Goal: Information Seeking & Learning: Learn about a topic

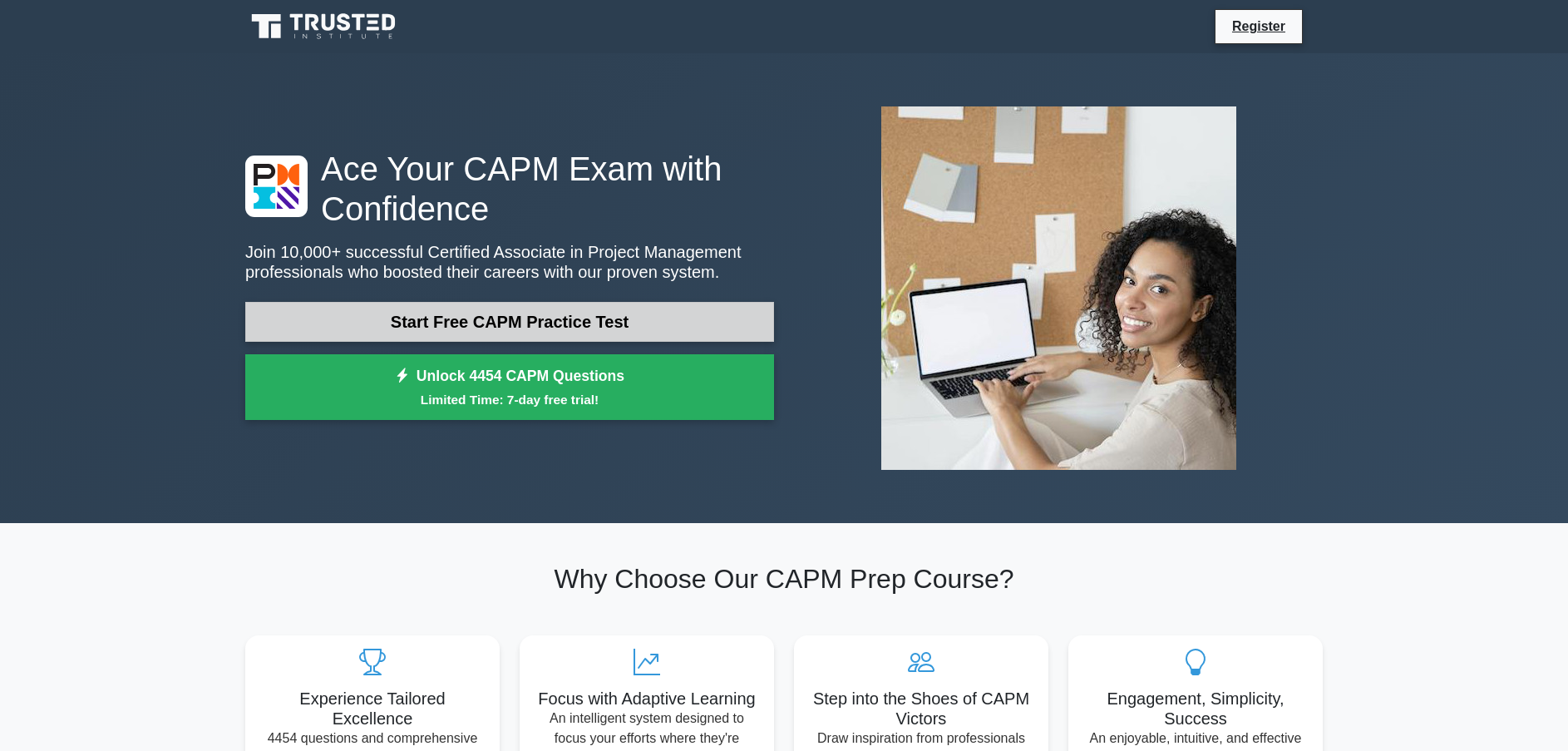
click at [317, 312] on link "Start Free CAPM Practice Test" at bounding box center [510, 321] width 529 height 40
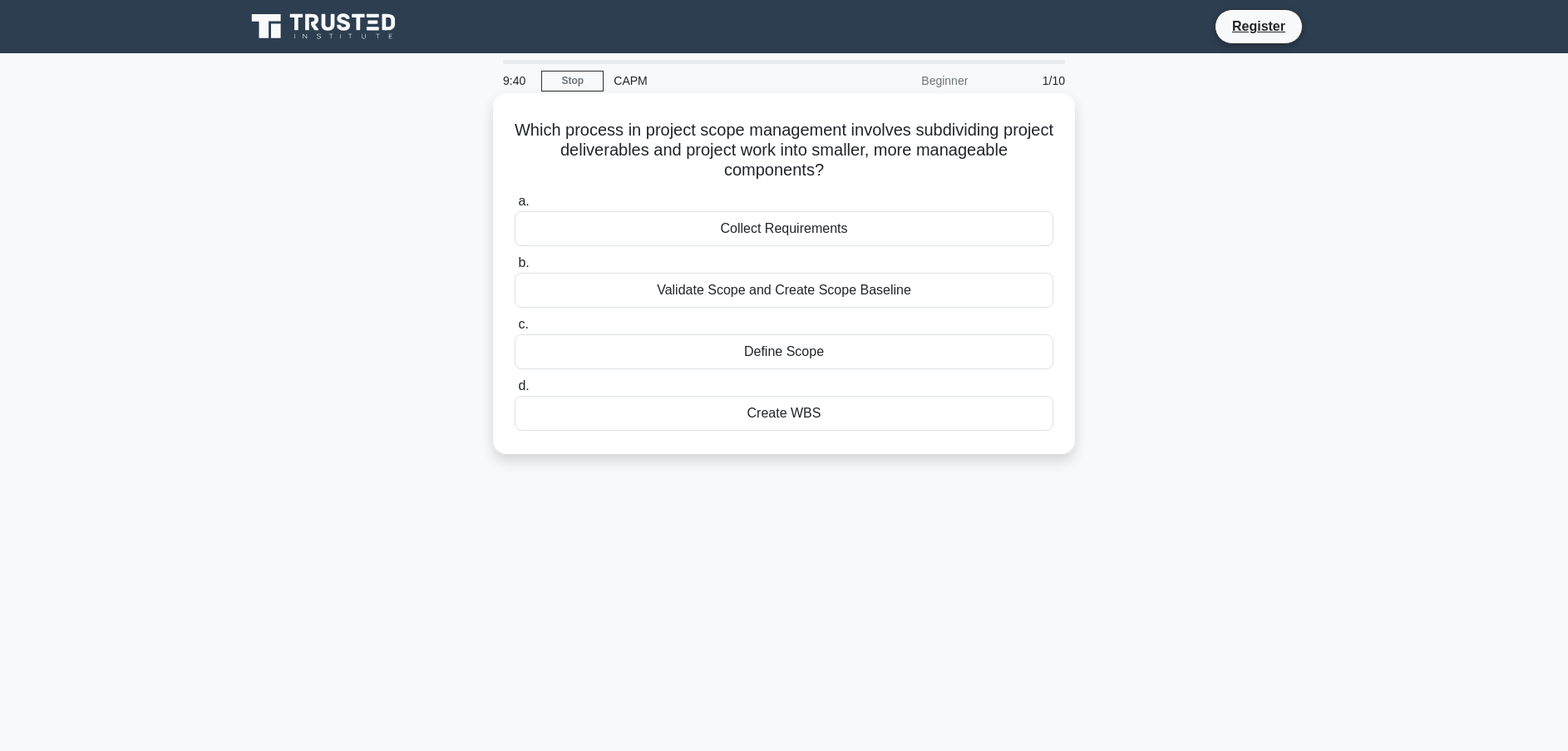
click at [832, 417] on div "Create WBS" at bounding box center [784, 414] width 539 height 35
click at [514, 392] on input "d. Create WBS" at bounding box center [514, 386] width 0 height 11
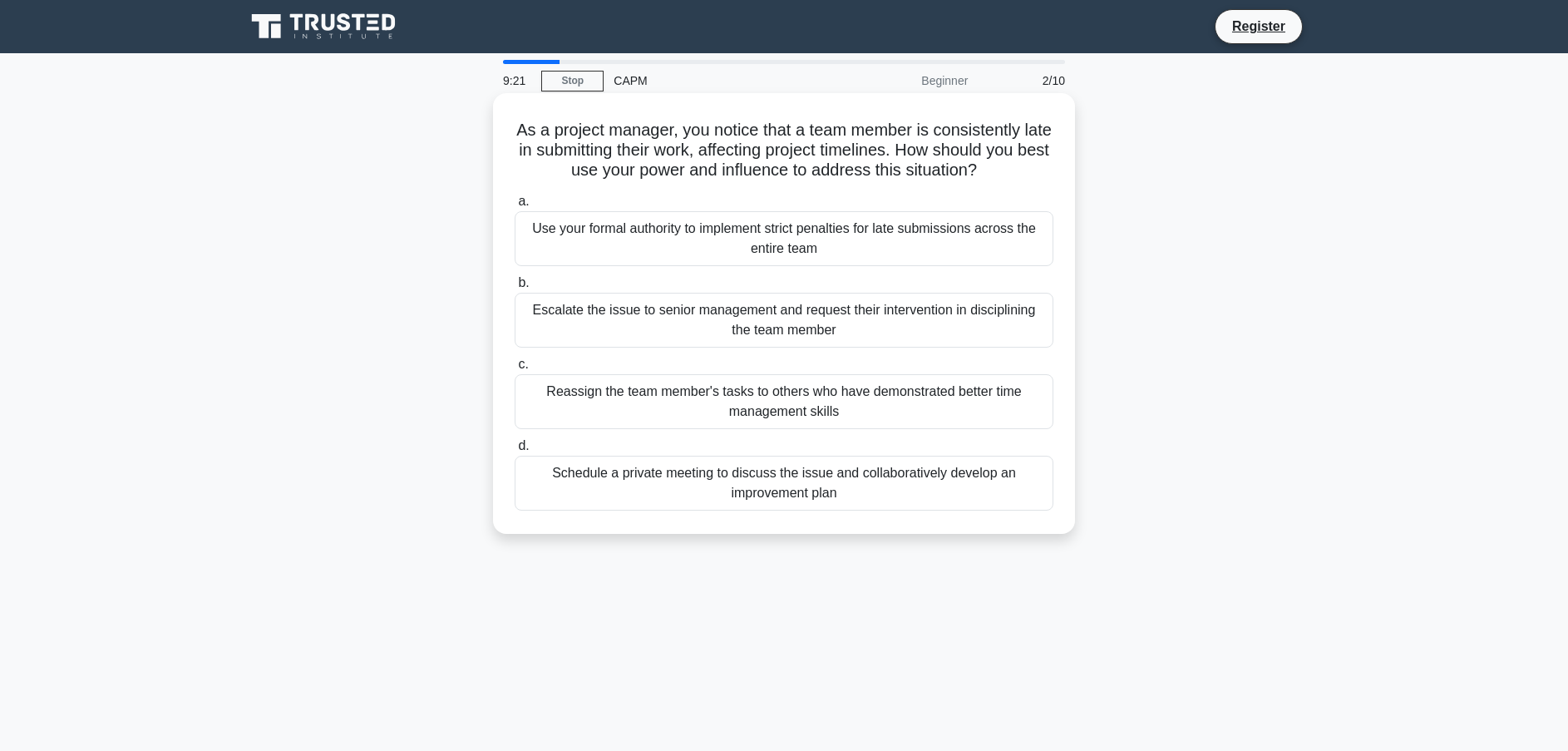
click at [650, 482] on div "Schedule a private meeting to discuss the issue and collaboratively develop an …" at bounding box center [784, 482] width 539 height 55
click at [514, 452] on input "d. Schedule a private meeting to discuss the issue and collaboratively develop …" at bounding box center [514, 446] width 0 height 11
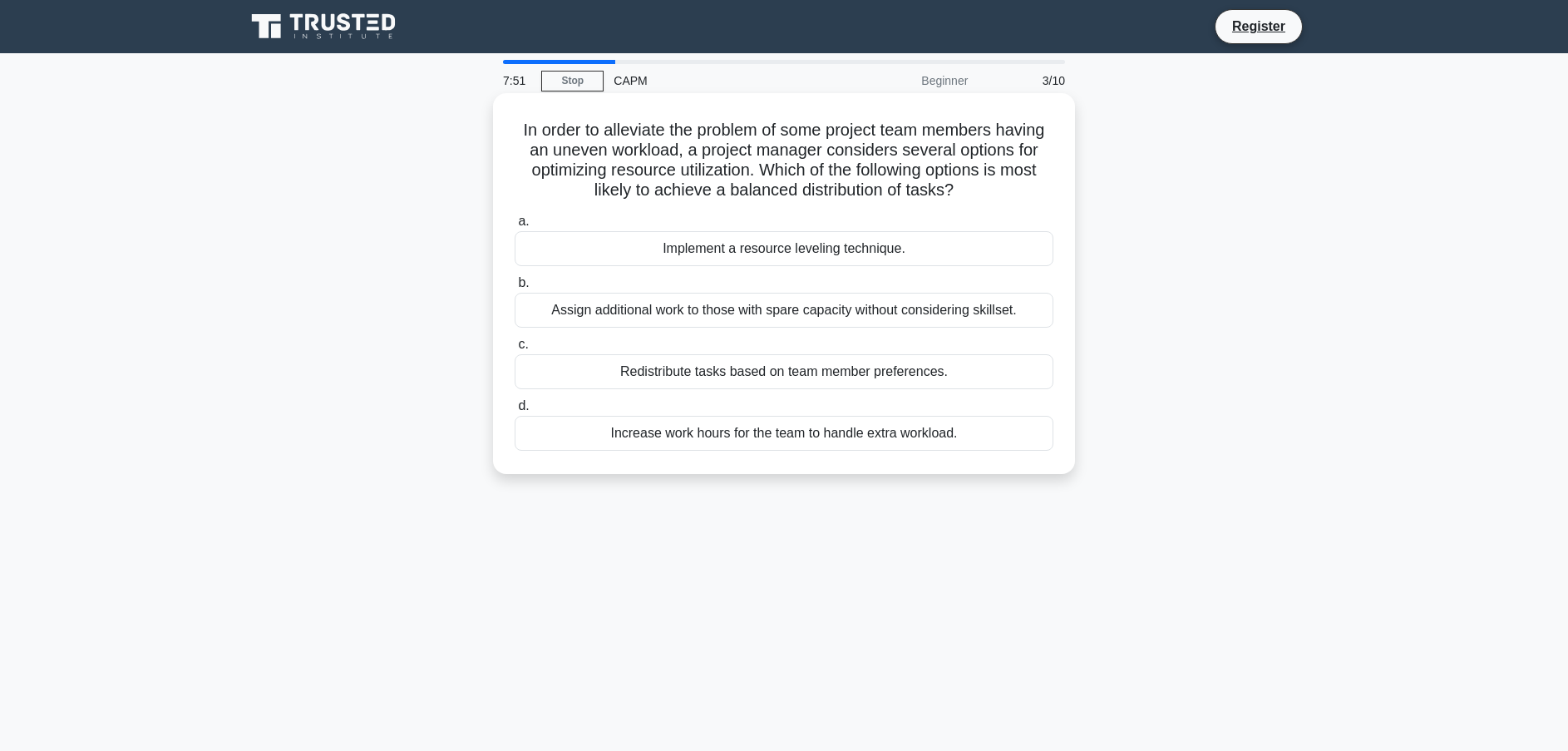
click at [727, 255] on div "Implement a resource leveling technique." at bounding box center [784, 248] width 539 height 35
click at [514, 227] on input "a. Implement a resource leveling technique." at bounding box center [514, 222] width 0 height 11
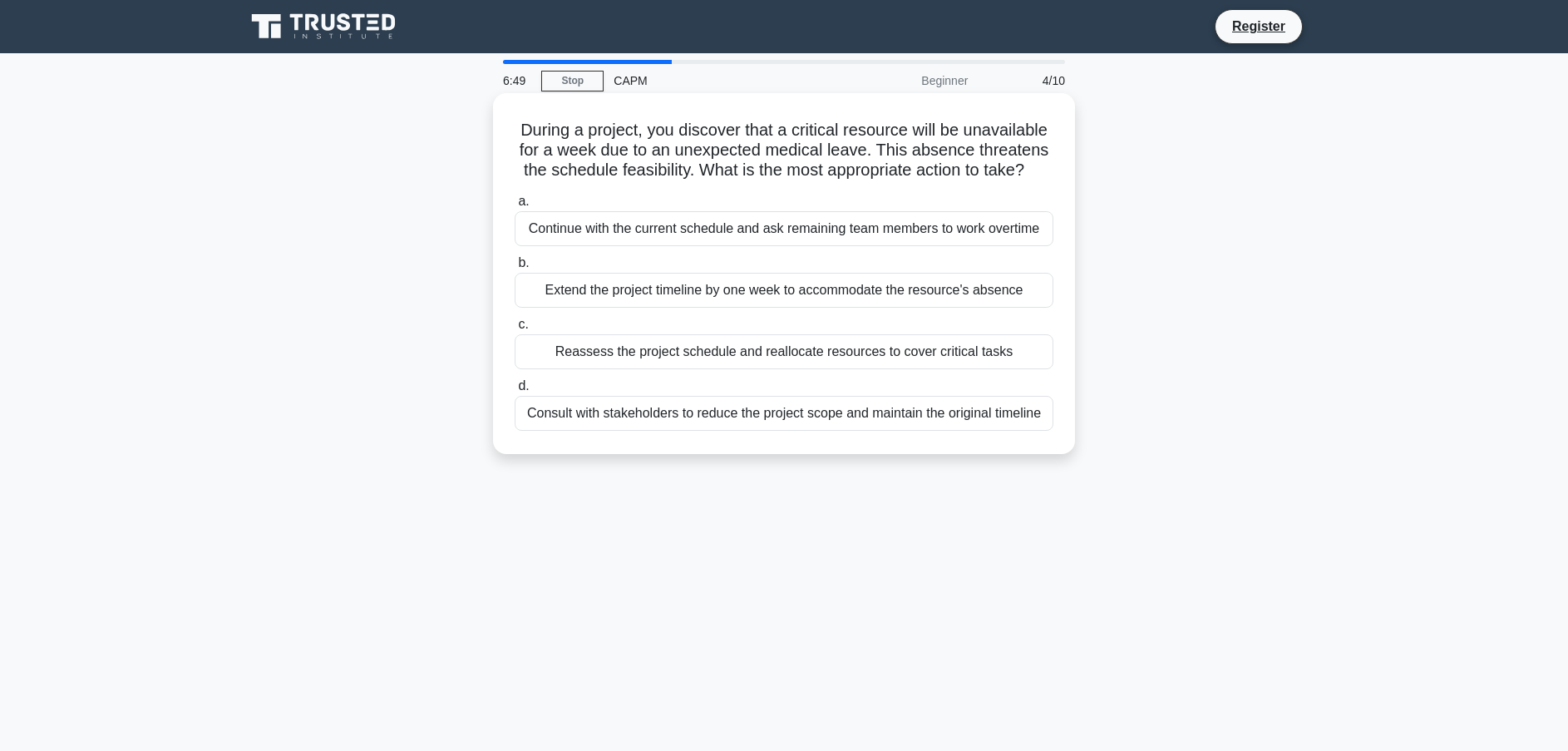
click at [688, 301] on div "Extend the project timeline by one week to accommodate the resource's absence" at bounding box center [784, 290] width 539 height 35
click at [514, 269] on input "b. Extend the project timeline by one week to accommodate the resource's absence" at bounding box center [514, 263] width 0 height 11
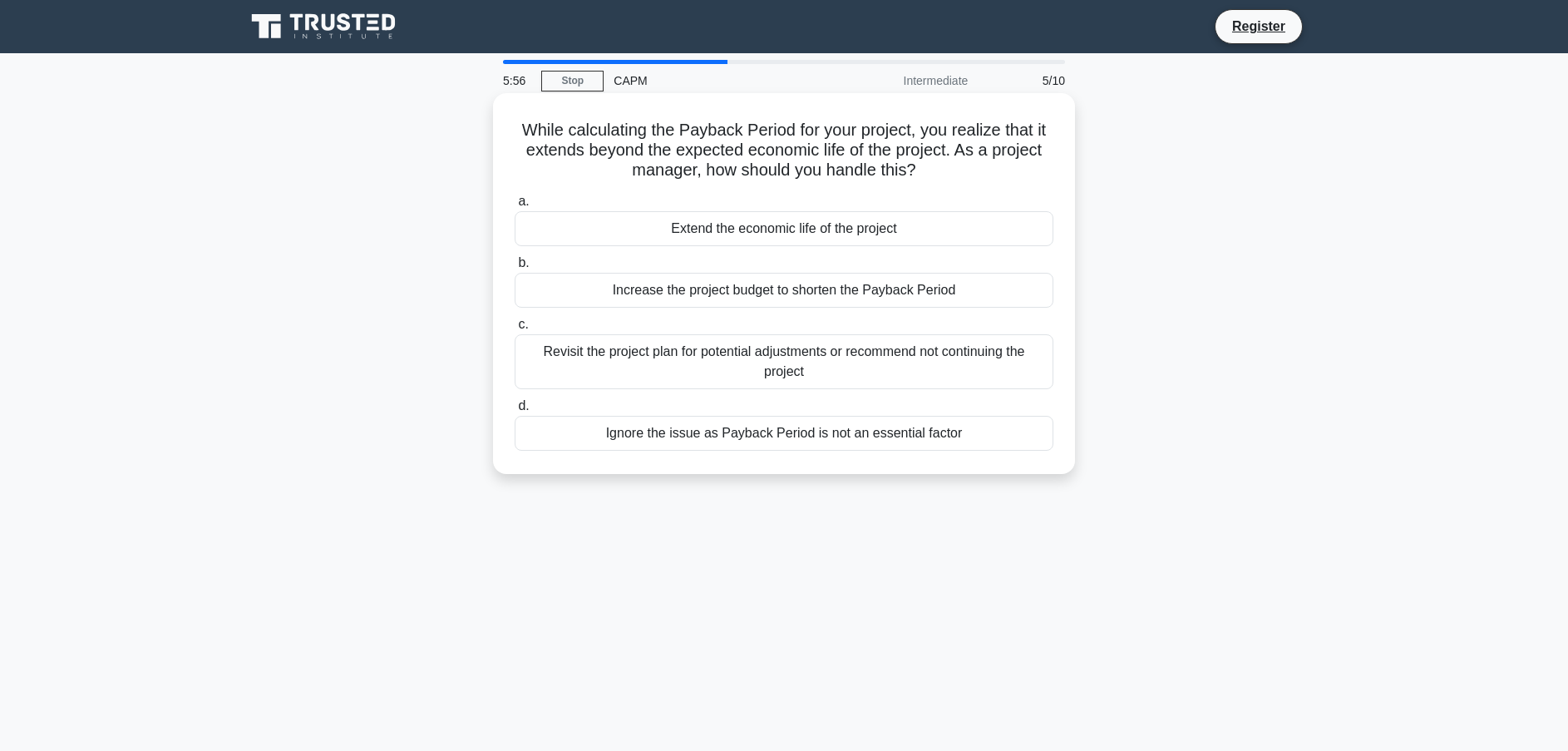
click at [732, 361] on div "Revisit the project plan for potential adjustments or recommend not continuing …" at bounding box center [784, 361] width 539 height 55
click at [514, 331] on input "c. Revisit the project plan for potential adjustments or recommend not continui…" at bounding box center [514, 325] width 0 height 11
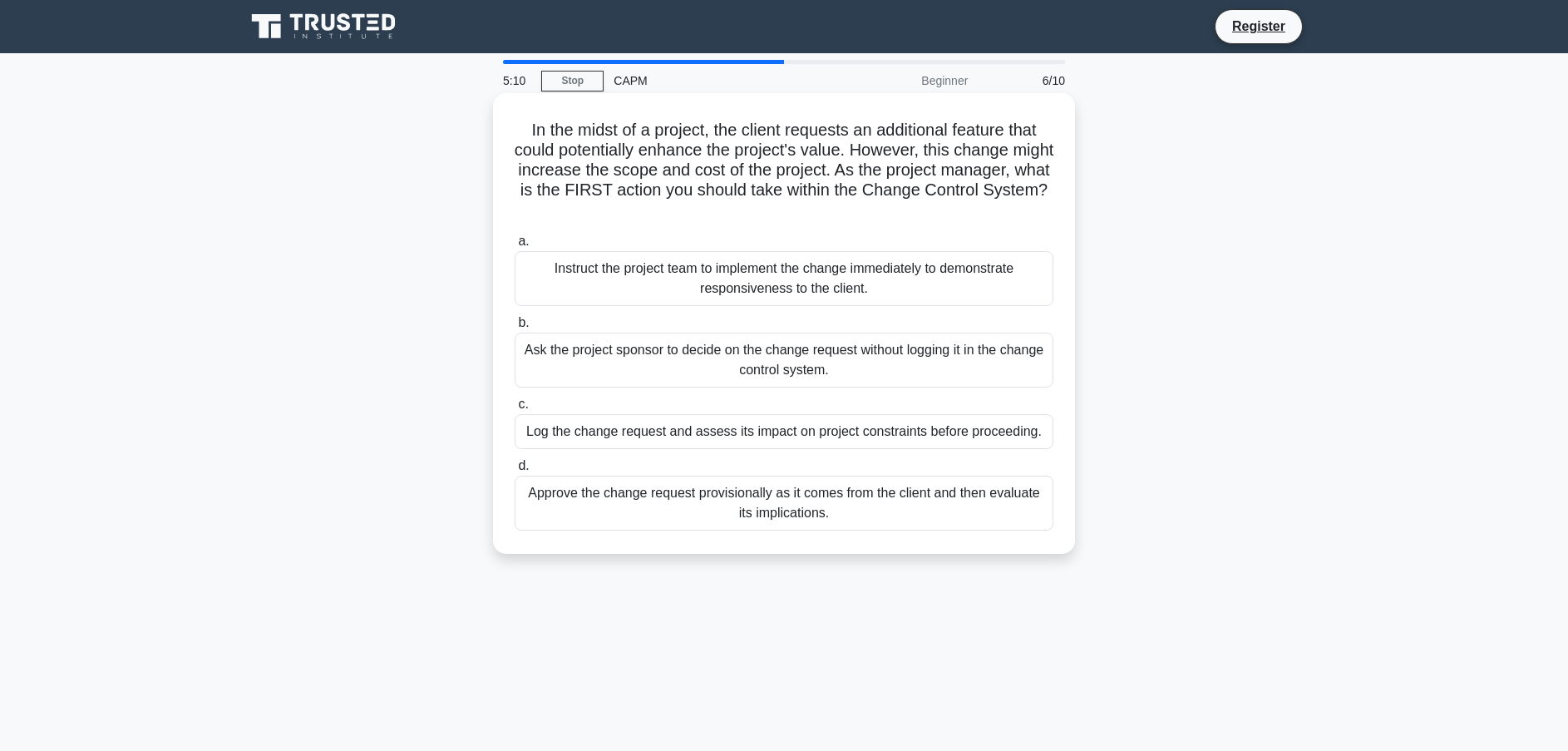
click at [719, 433] on div "Log the change request and assess its impact on project constraints before proc…" at bounding box center [784, 431] width 539 height 35
click at [514, 410] on input "c. Log the change request and assess its impact on project constraints before p…" at bounding box center [514, 405] width 0 height 11
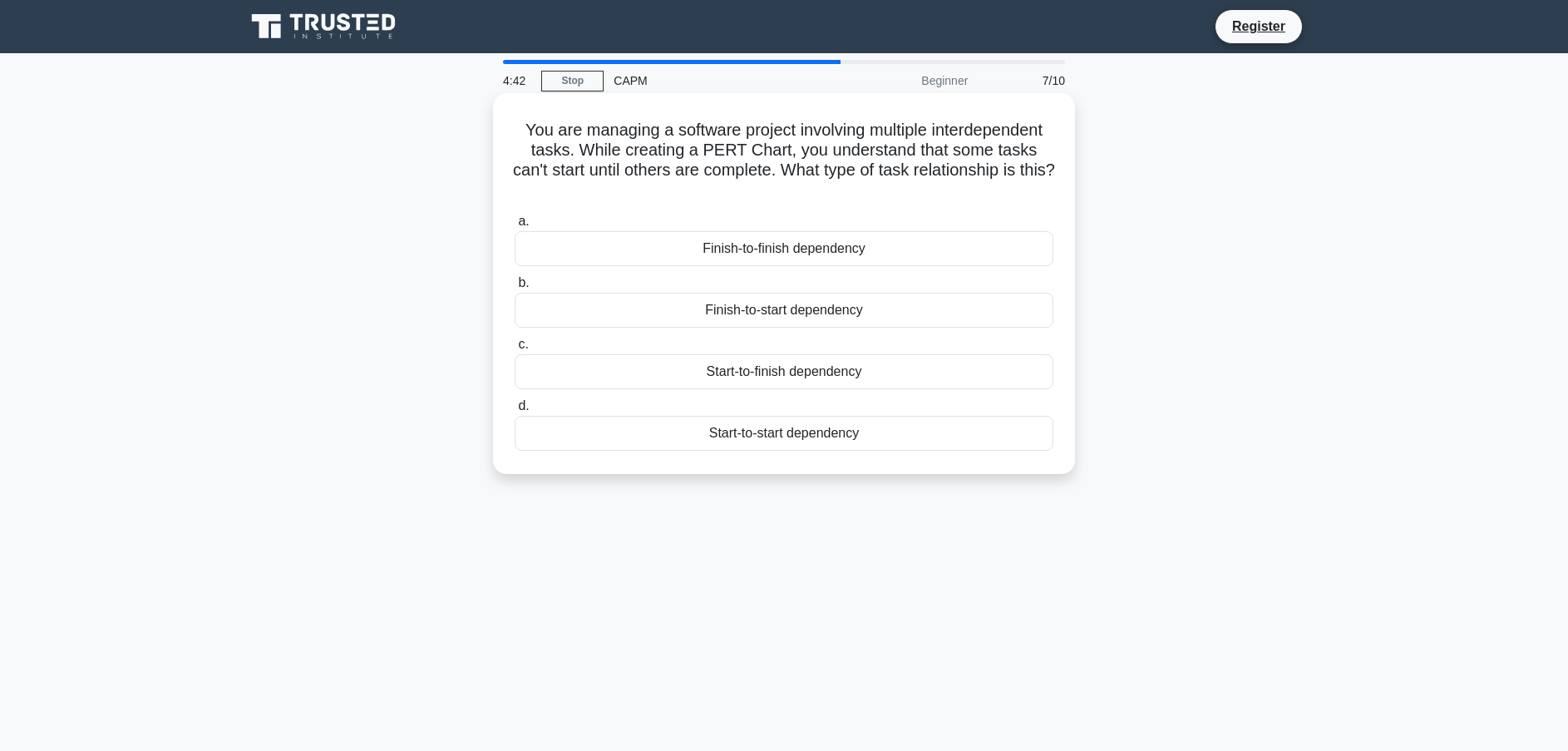
click at [708, 373] on div "Start-to-finish dependency" at bounding box center [784, 372] width 539 height 35
click at [514, 350] on input "c. Start-to-finish dependency" at bounding box center [514, 345] width 0 height 11
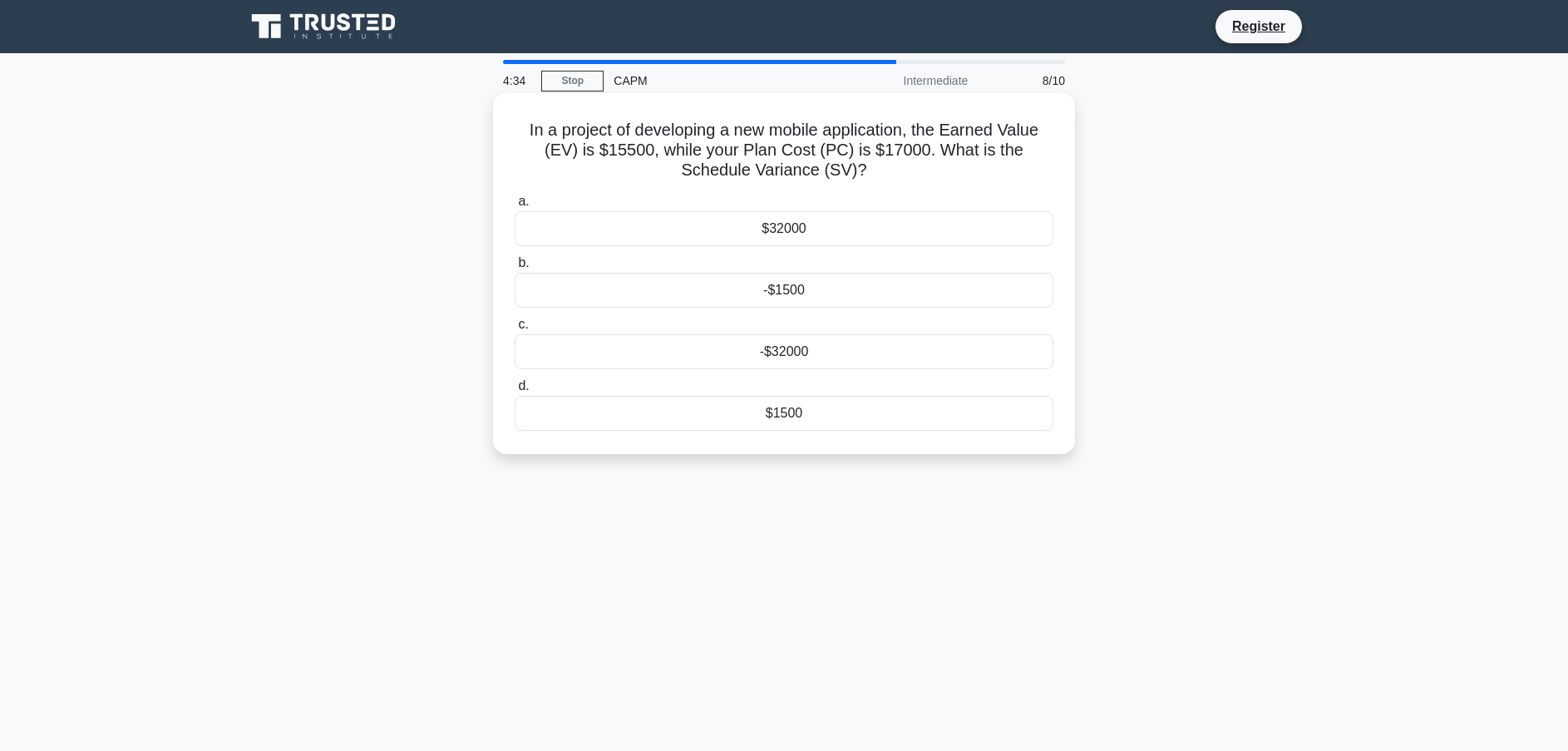
drag, startPoint x: 523, startPoint y: 132, endPoint x: 894, endPoint y: 168, distance: 372.7
click at [894, 168] on h5 "In a project of developing a new mobile application, the Earned Value (EV) is $…" at bounding box center [784, 151] width 542 height 62
copy h5 "In a project of developing a new mobile application, the Earned Value (EV) is $…"
click at [792, 289] on div "-$1500" at bounding box center [784, 290] width 539 height 35
click at [514, 269] on input "b. -$1500" at bounding box center [514, 263] width 0 height 11
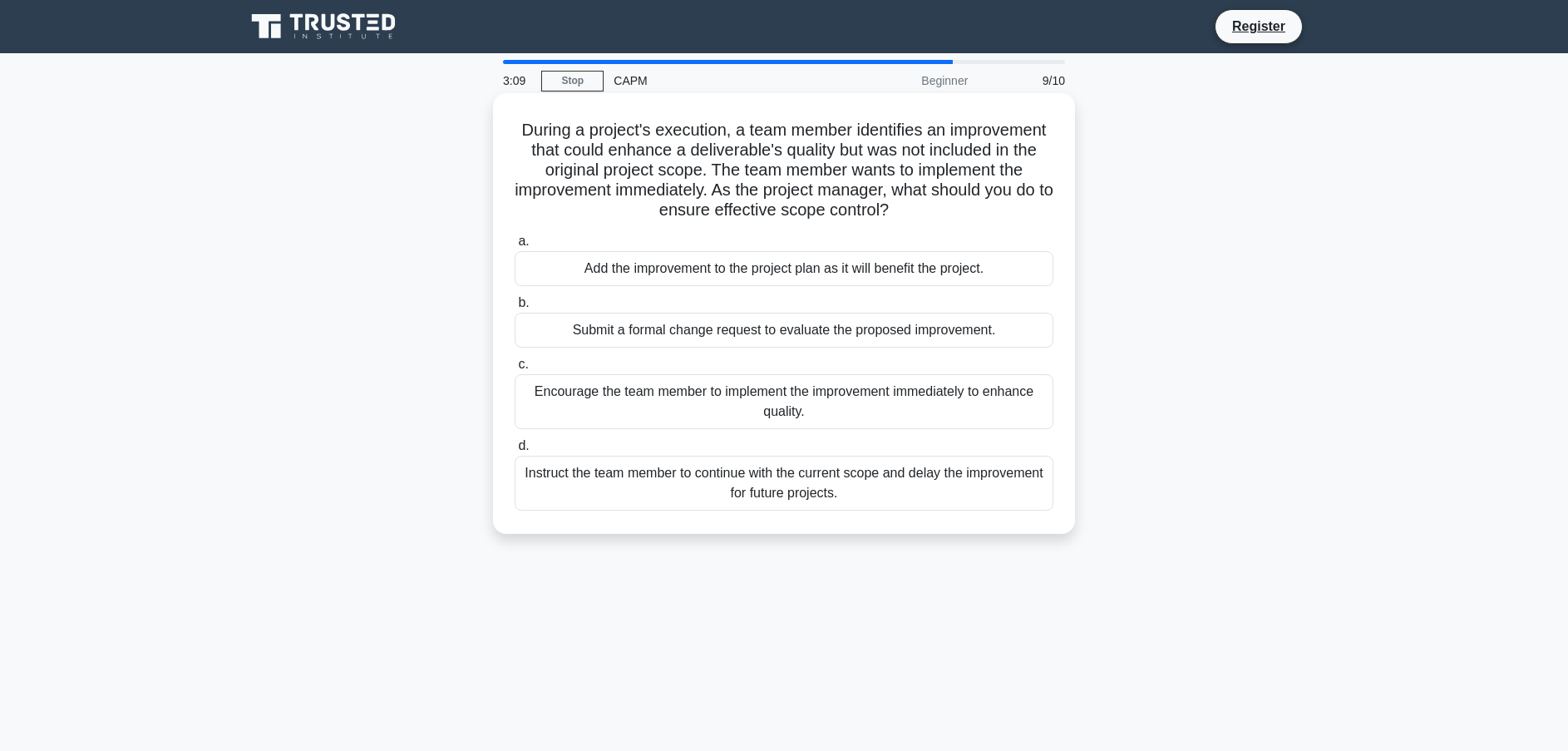
click at [790, 334] on div "Submit a formal change request to evaluate the proposed improvement." at bounding box center [784, 331] width 539 height 35
click at [514, 309] on input "b. Submit a formal change request to evaluate the proposed improvement." at bounding box center [514, 303] width 0 height 11
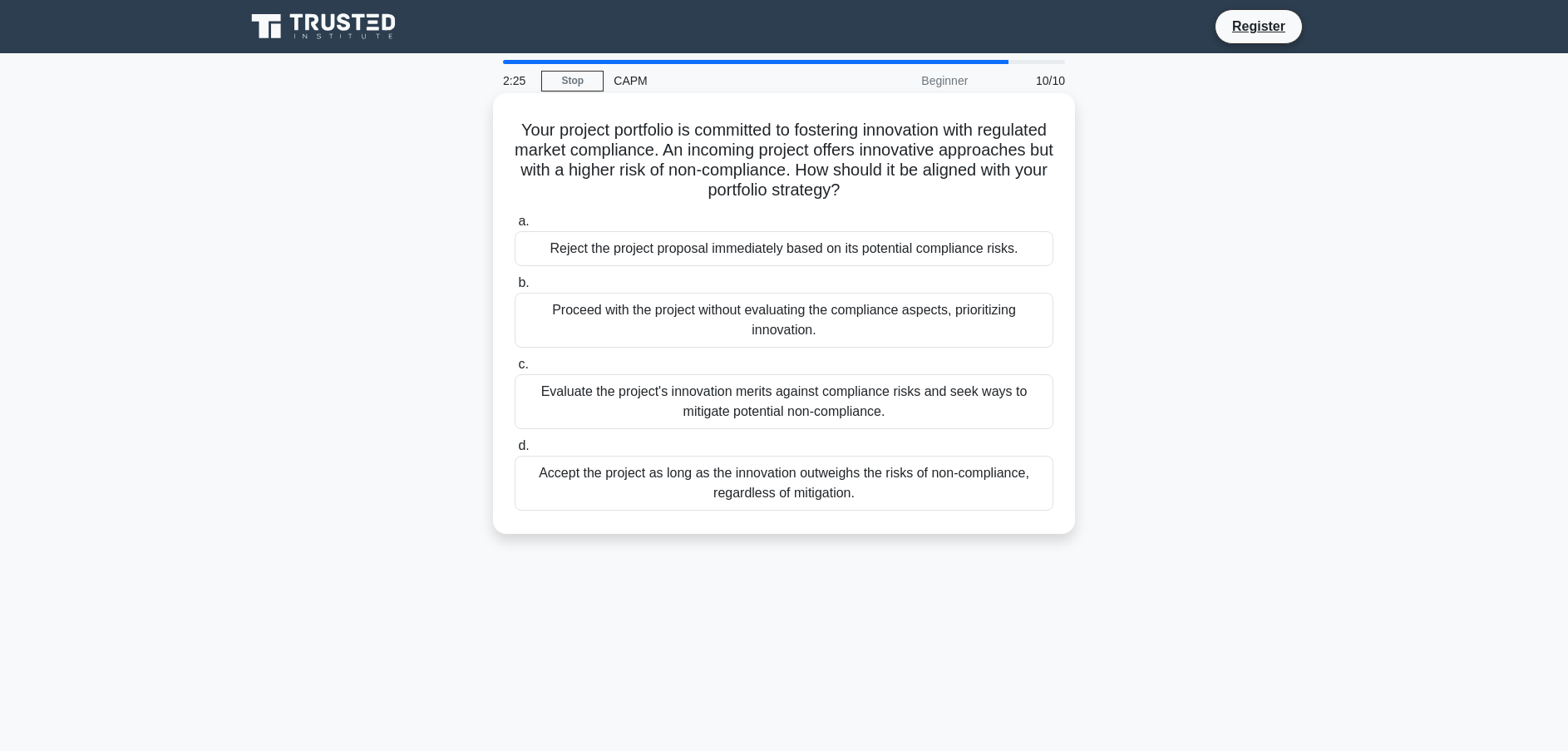
drag, startPoint x: 544, startPoint y: 129, endPoint x: 932, endPoint y: 191, distance: 392.9
click at [932, 191] on h5 "Your project portfolio is committed to fostering innovation with regulated mark…" at bounding box center [784, 161] width 542 height 81
copy h5 "Your project portfolio is committed to fostering innovation with regulated mark…"
click at [546, 130] on h5 "Your project portfolio is committed to fostering innovation with regulated mark…" at bounding box center [784, 161] width 542 height 81
drag, startPoint x: 545, startPoint y: 129, endPoint x: 1032, endPoint y: 508, distance: 617.1
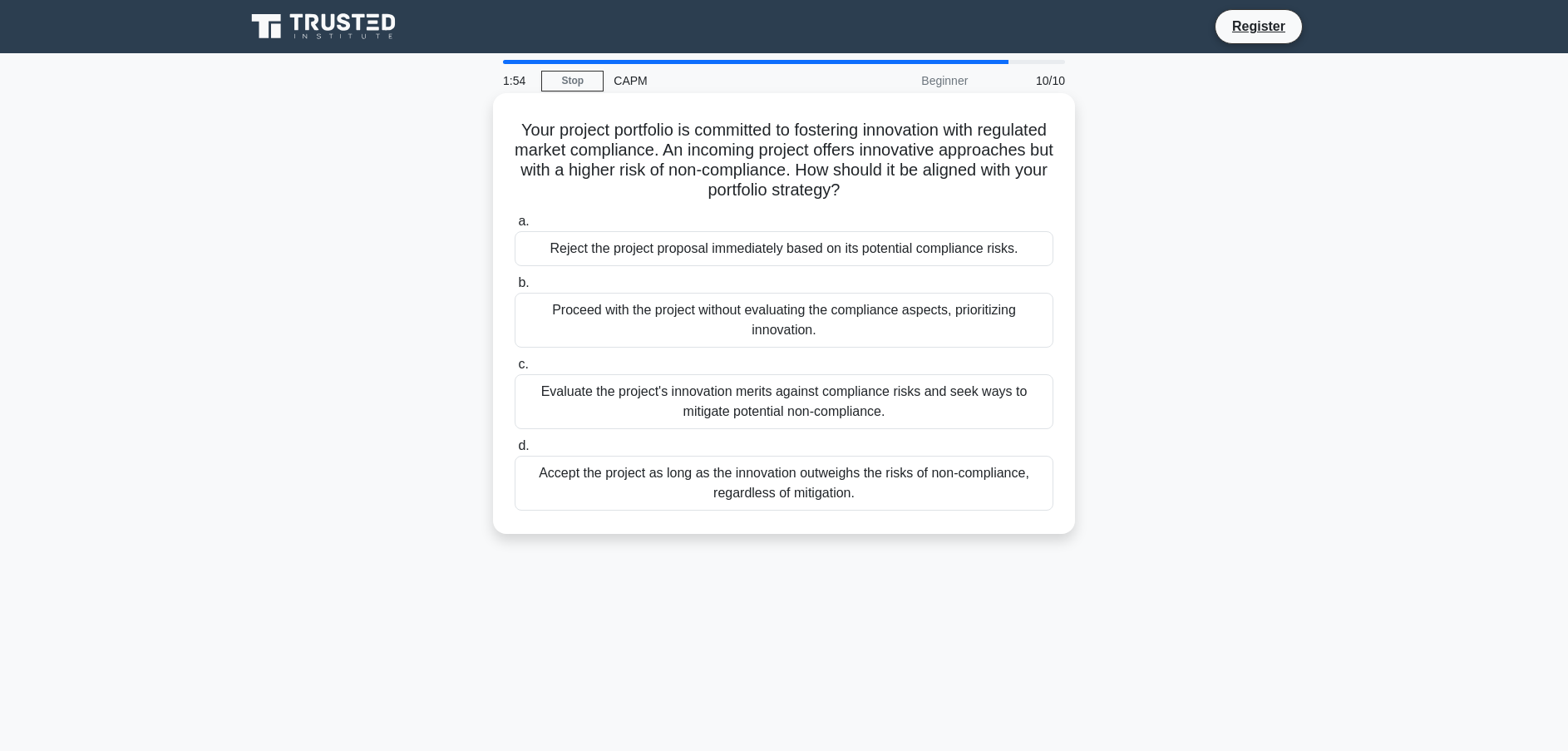
click at [1032, 508] on div "Your project portfolio is committed to fostering innovation with regulated mark…" at bounding box center [784, 313] width 569 height 428
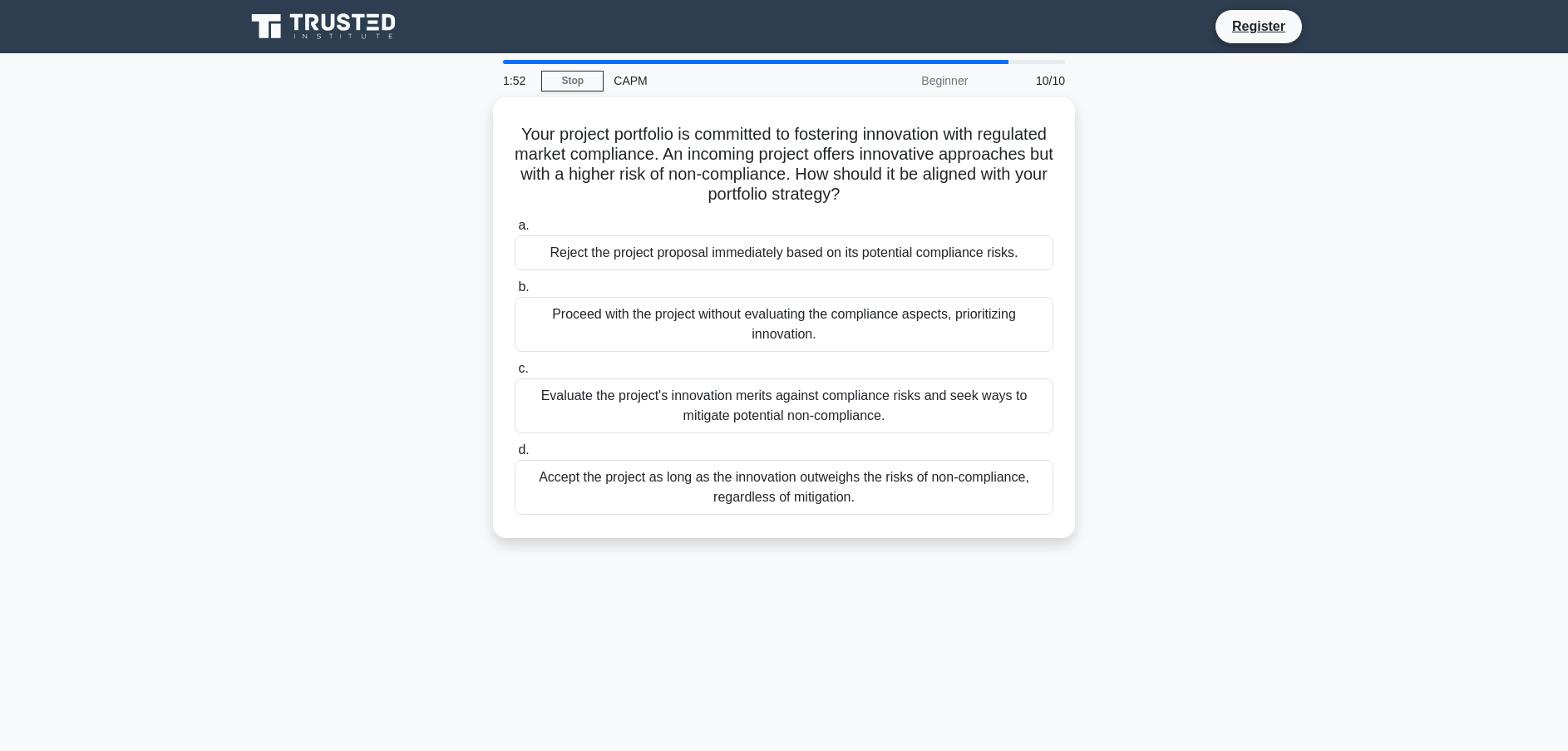
copy div "Your project portfolio is committed to fostering innovation with regulated mark…"
click at [379, 447] on div "Your project portfolio is committed to fostering innovation with regulated mark…" at bounding box center [784, 327] width 1098 height 461
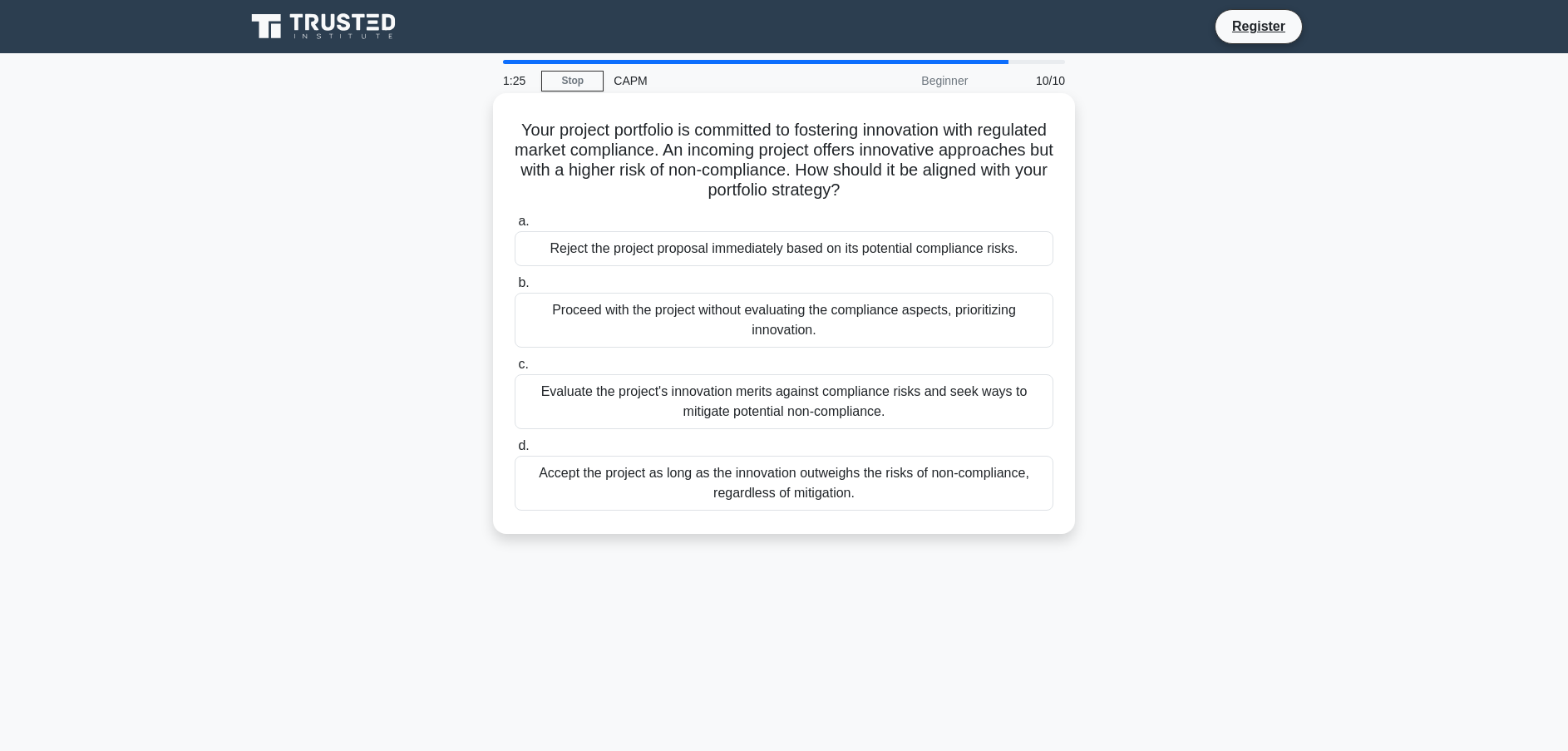
click at [578, 400] on div "Evaluate the project's innovation merits against compliance risks and seek ways…" at bounding box center [784, 401] width 539 height 55
click at [514, 370] on input "c. Evaluate the project's innovation merits against compliance risks and seek w…" at bounding box center [514, 365] width 0 height 11
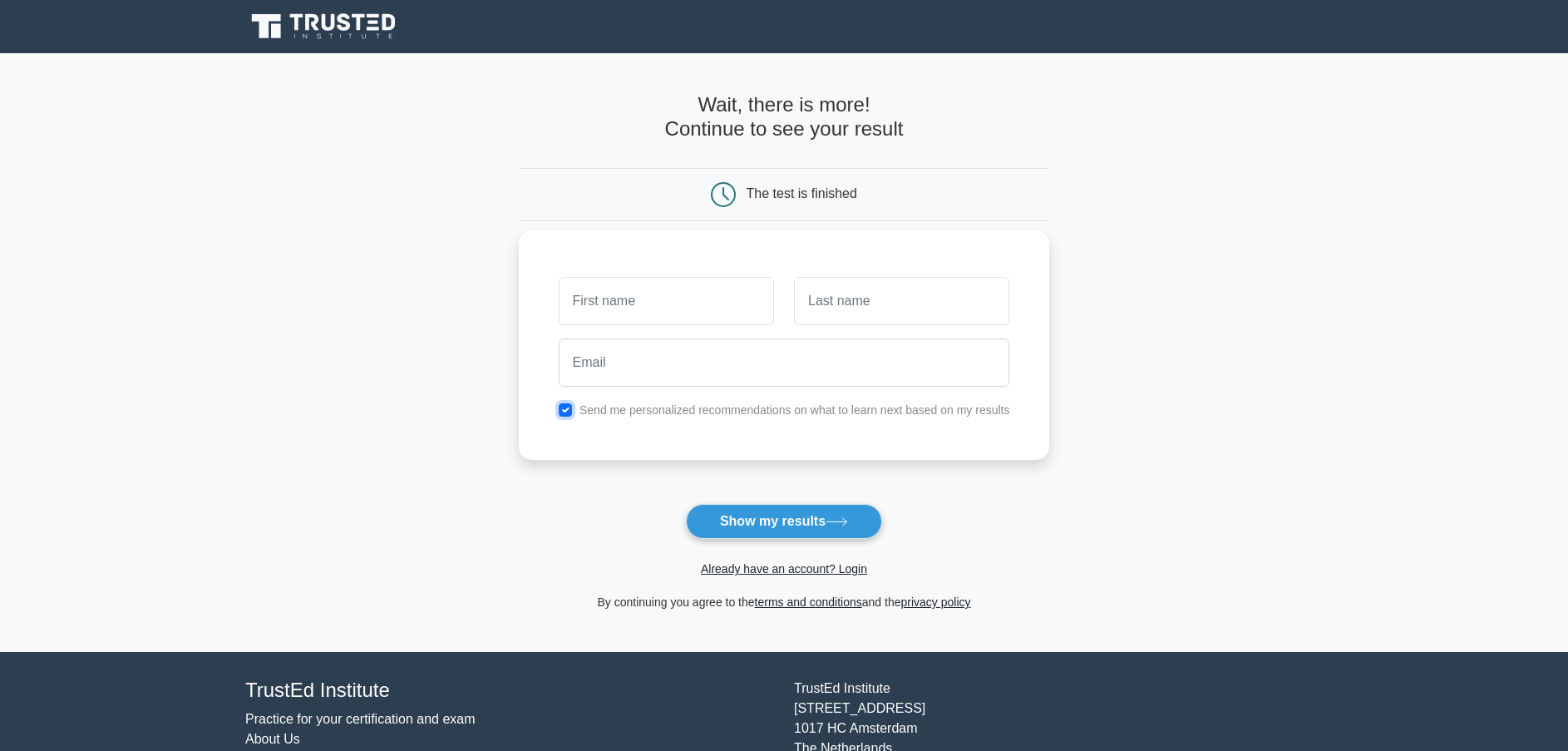
click at [568, 413] on input "checkbox" at bounding box center [565, 410] width 13 height 13
checkbox input "false"
click at [642, 290] on input "text" at bounding box center [666, 301] width 215 height 48
type input "[GEOGRAPHIC_DATA]"
click at [849, 320] on input "text" at bounding box center [901, 301] width 215 height 48
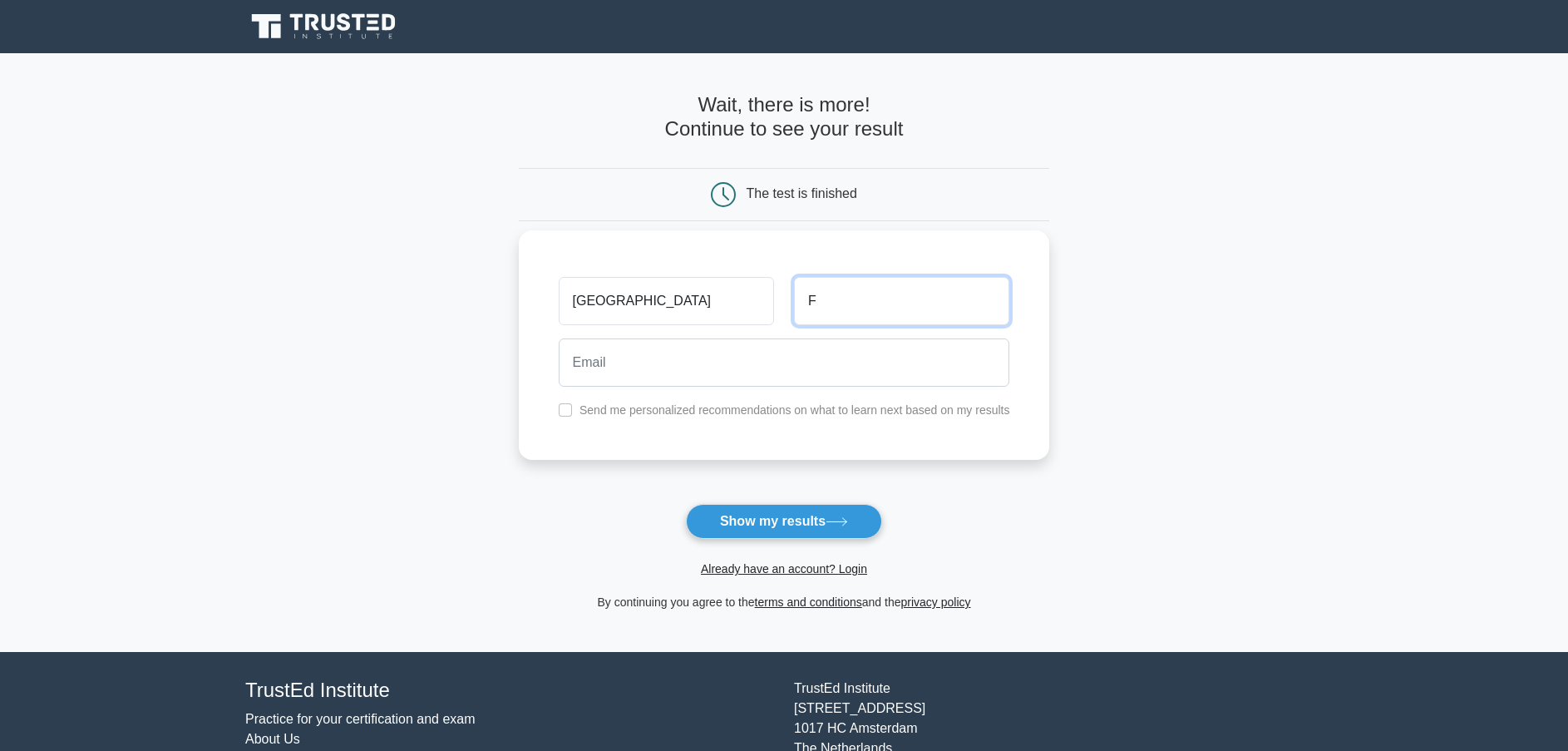
type input "F"
click at [615, 374] on input "email" at bounding box center [784, 363] width 452 height 48
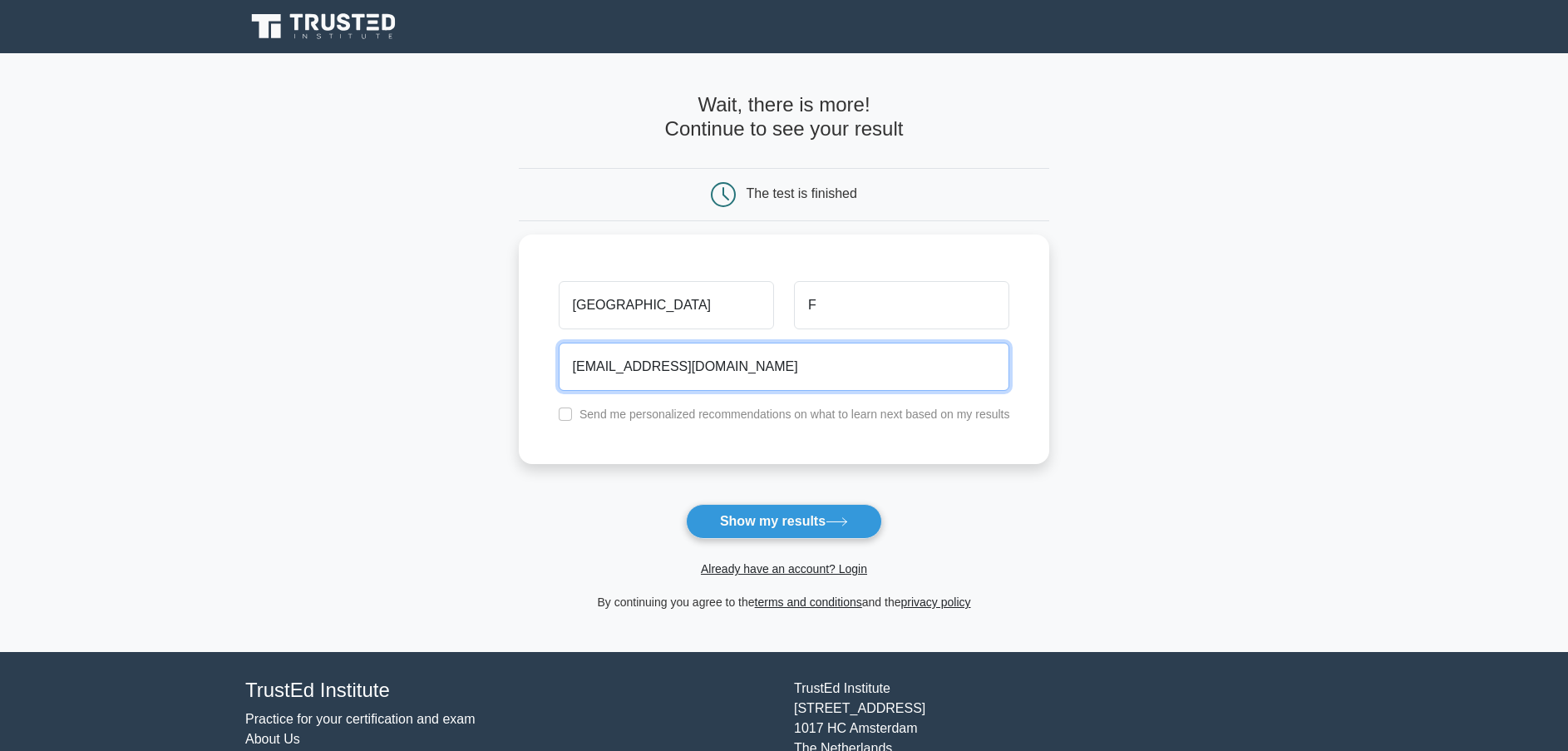
type input "devontaef@hotmail.com"
drag, startPoint x: 1192, startPoint y: 488, endPoint x: 1176, endPoint y: 491, distance: 16.3
click at [1191, 488] on main "Wait, there is more! Continue to see your result The test is finished Devon F" at bounding box center [784, 353] width 1568 height 599
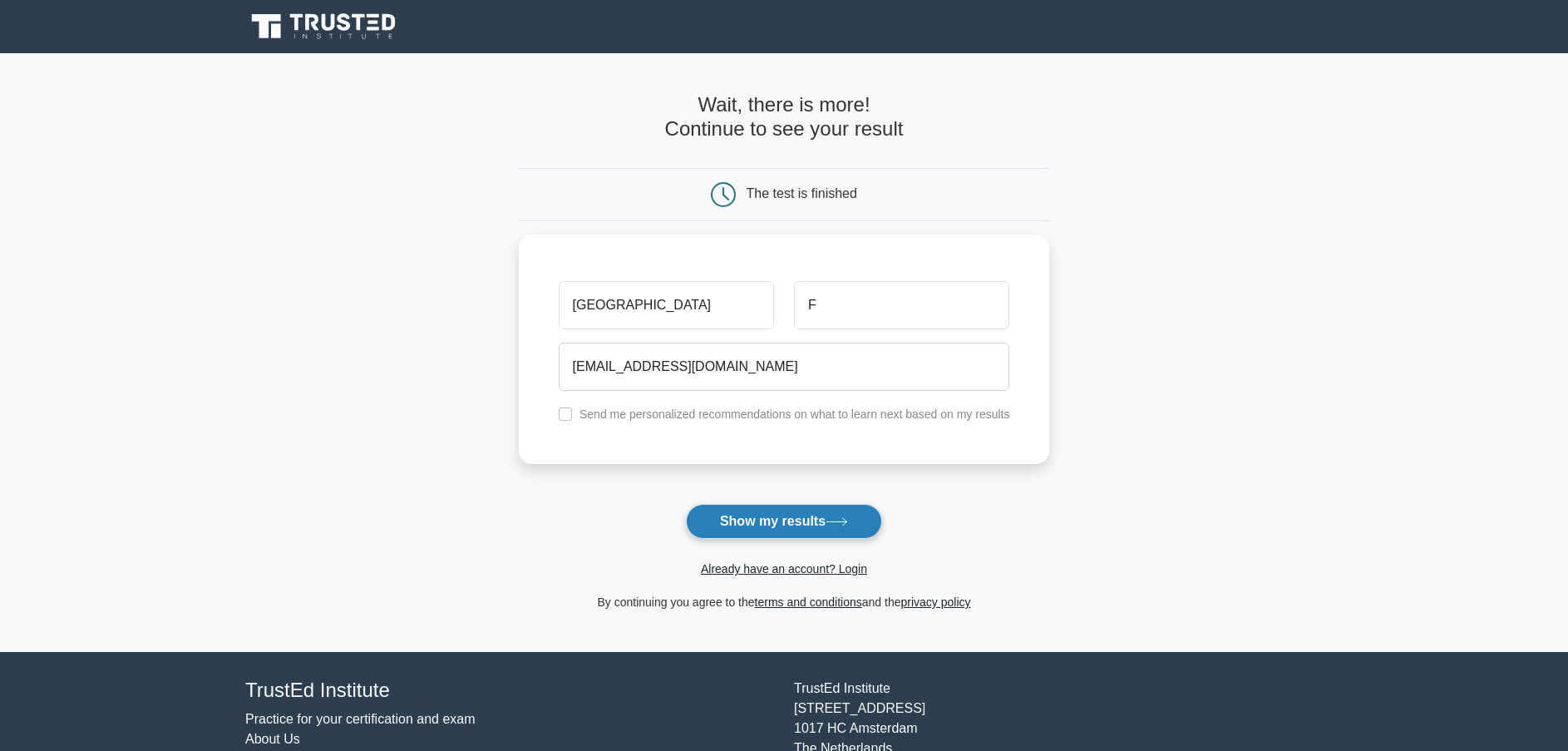
click at [781, 515] on button "Show my results" at bounding box center [784, 522] width 197 height 35
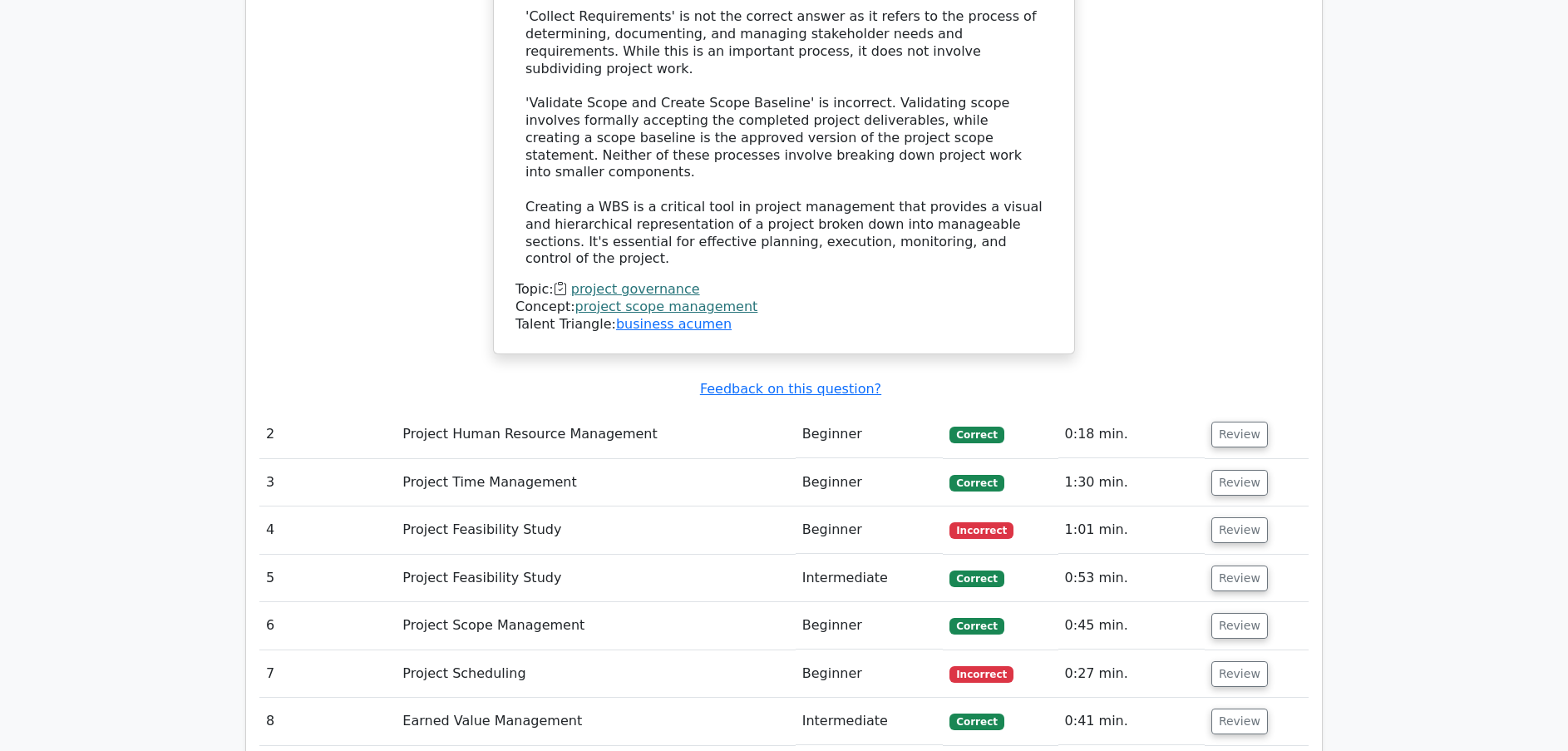
scroll to position [2189, 0]
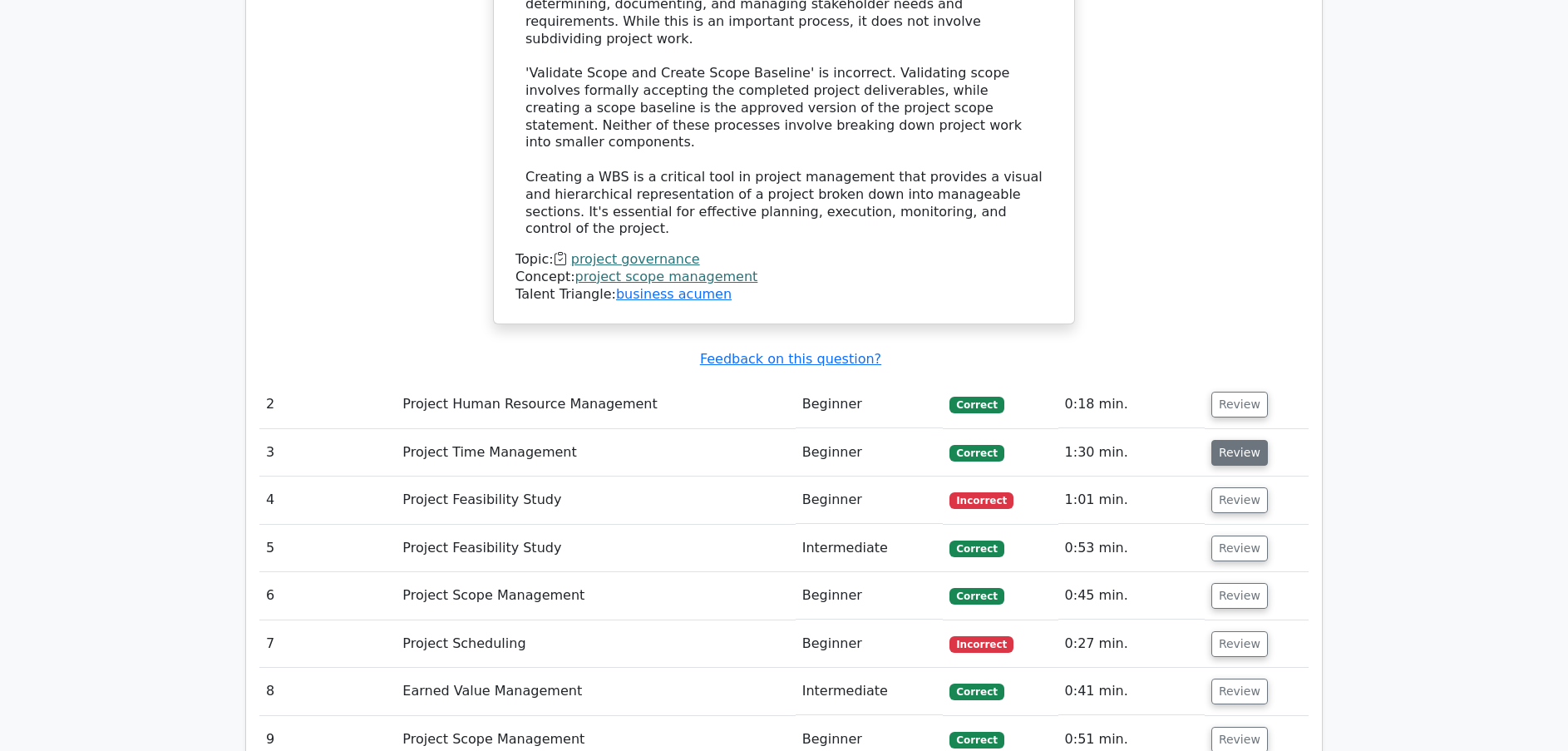
click at [1229, 440] on button "Review" at bounding box center [1239, 453] width 56 height 26
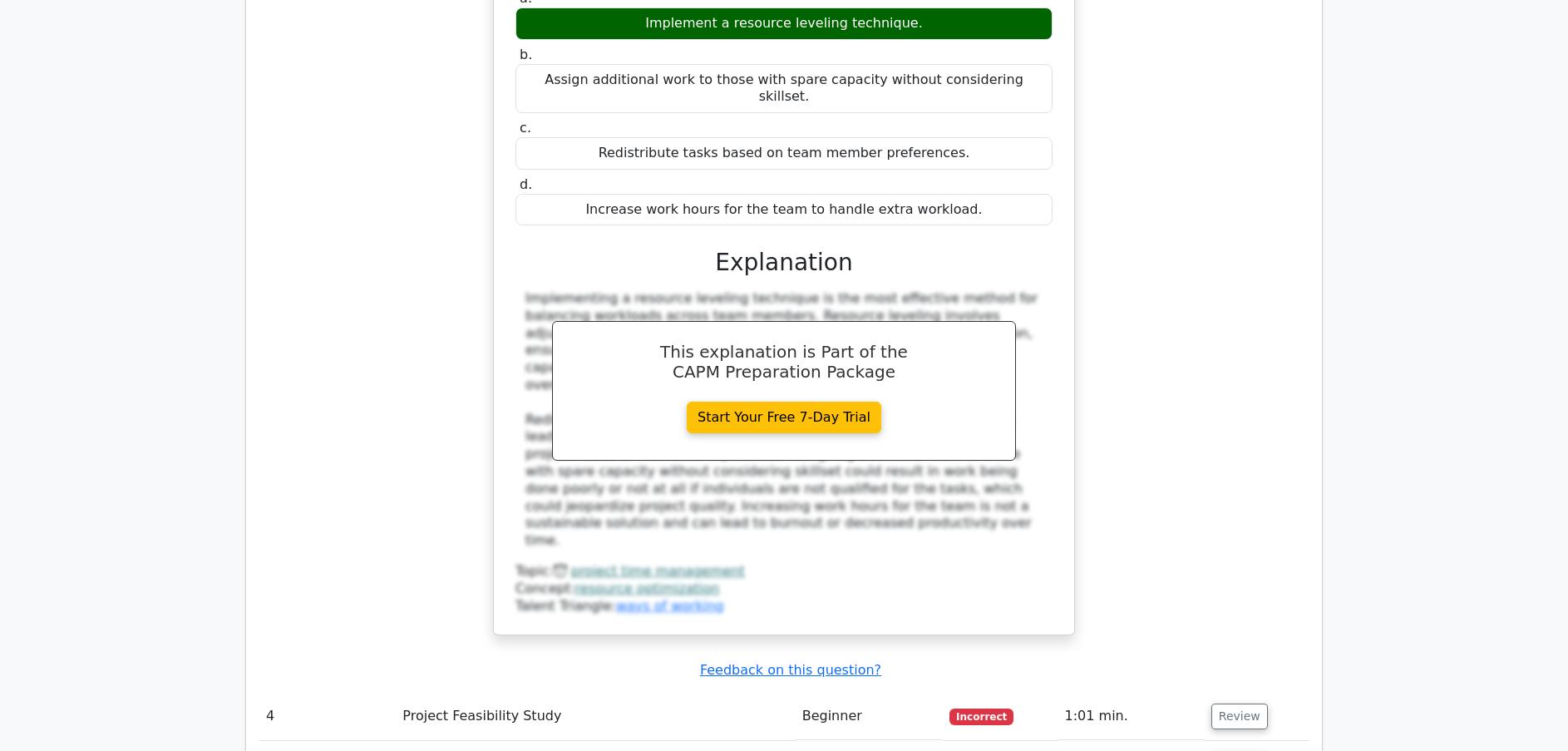
scroll to position [2936, 0]
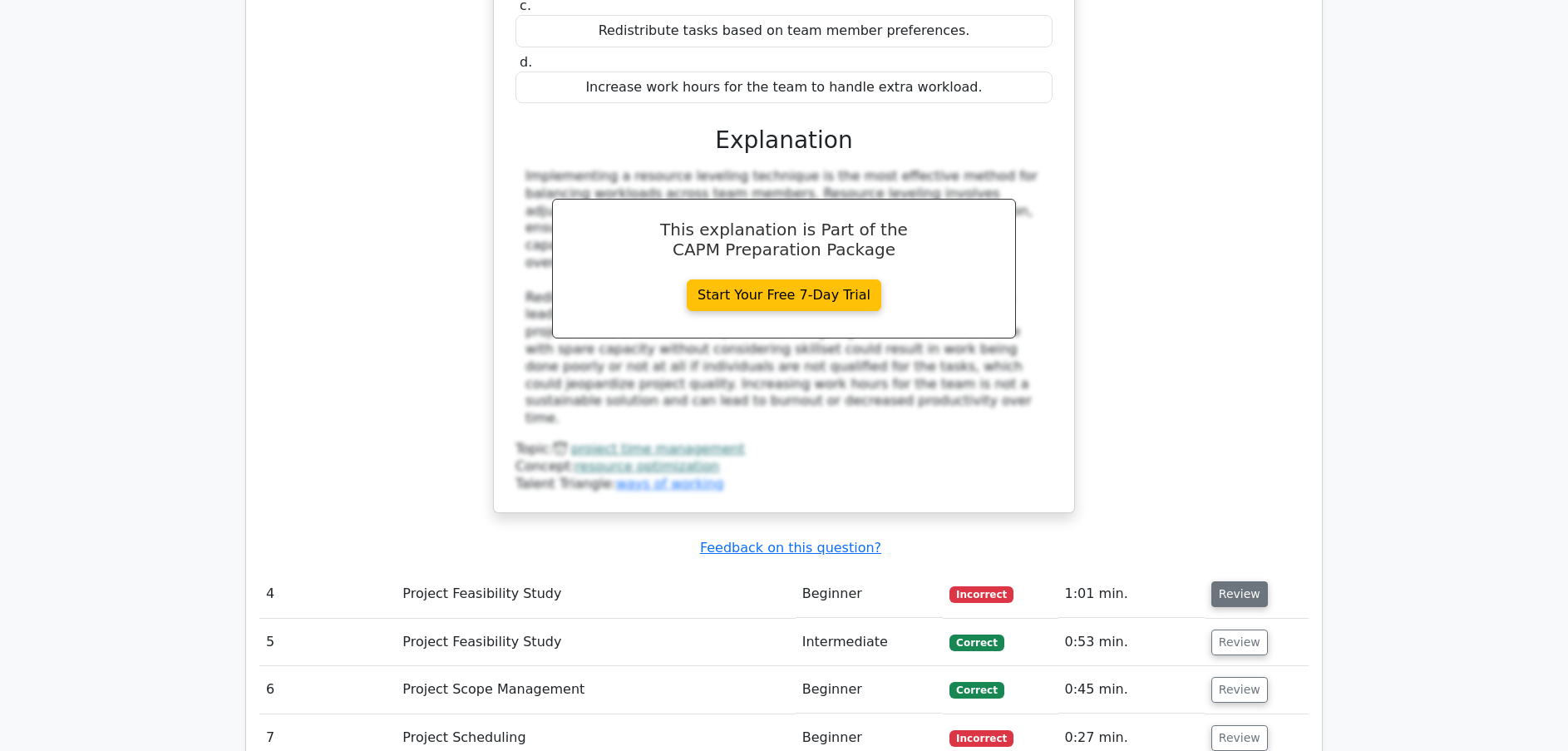
click at [1212, 581] on button "Review" at bounding box center [1239, 594] width 56 height 26
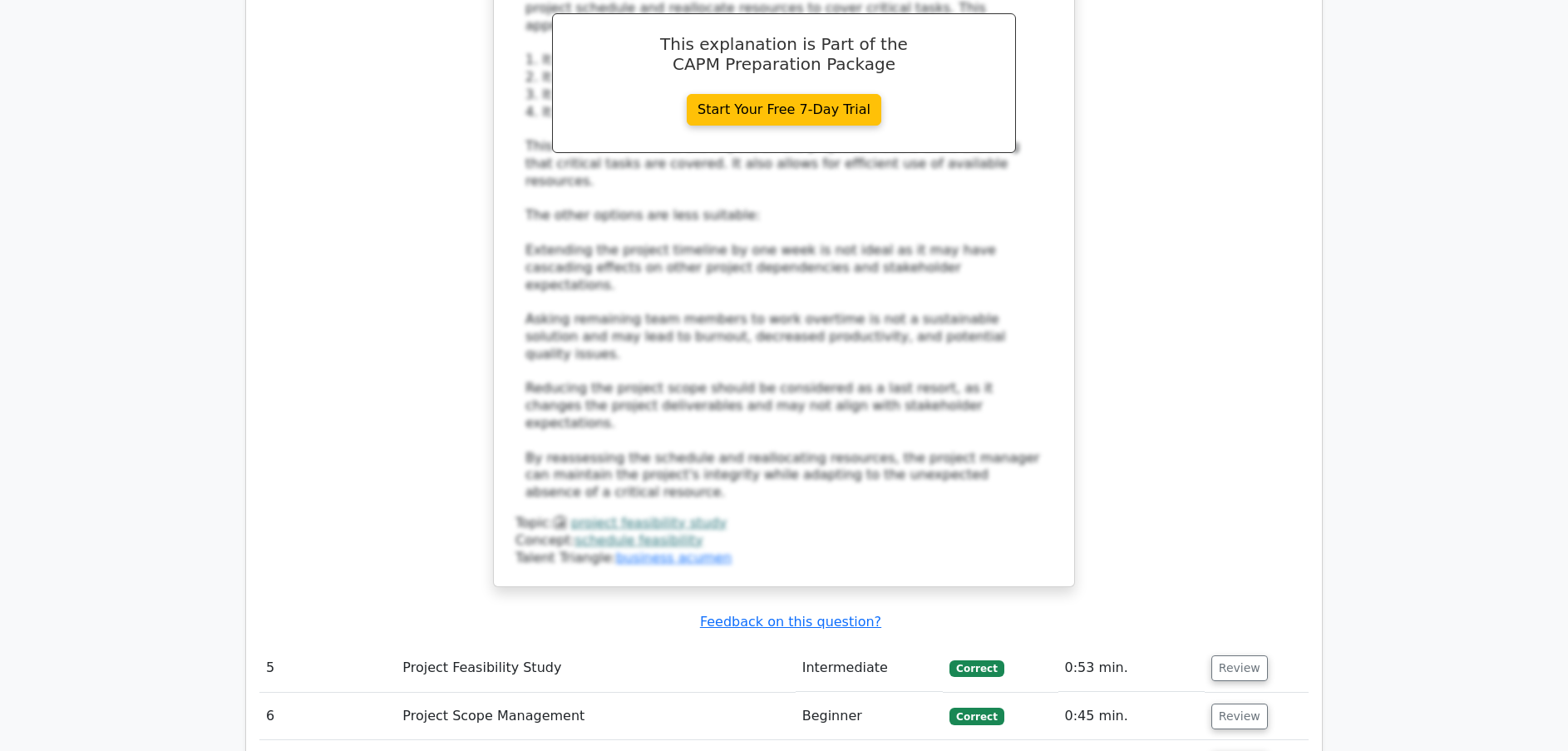
scroll to position [4040, 0]
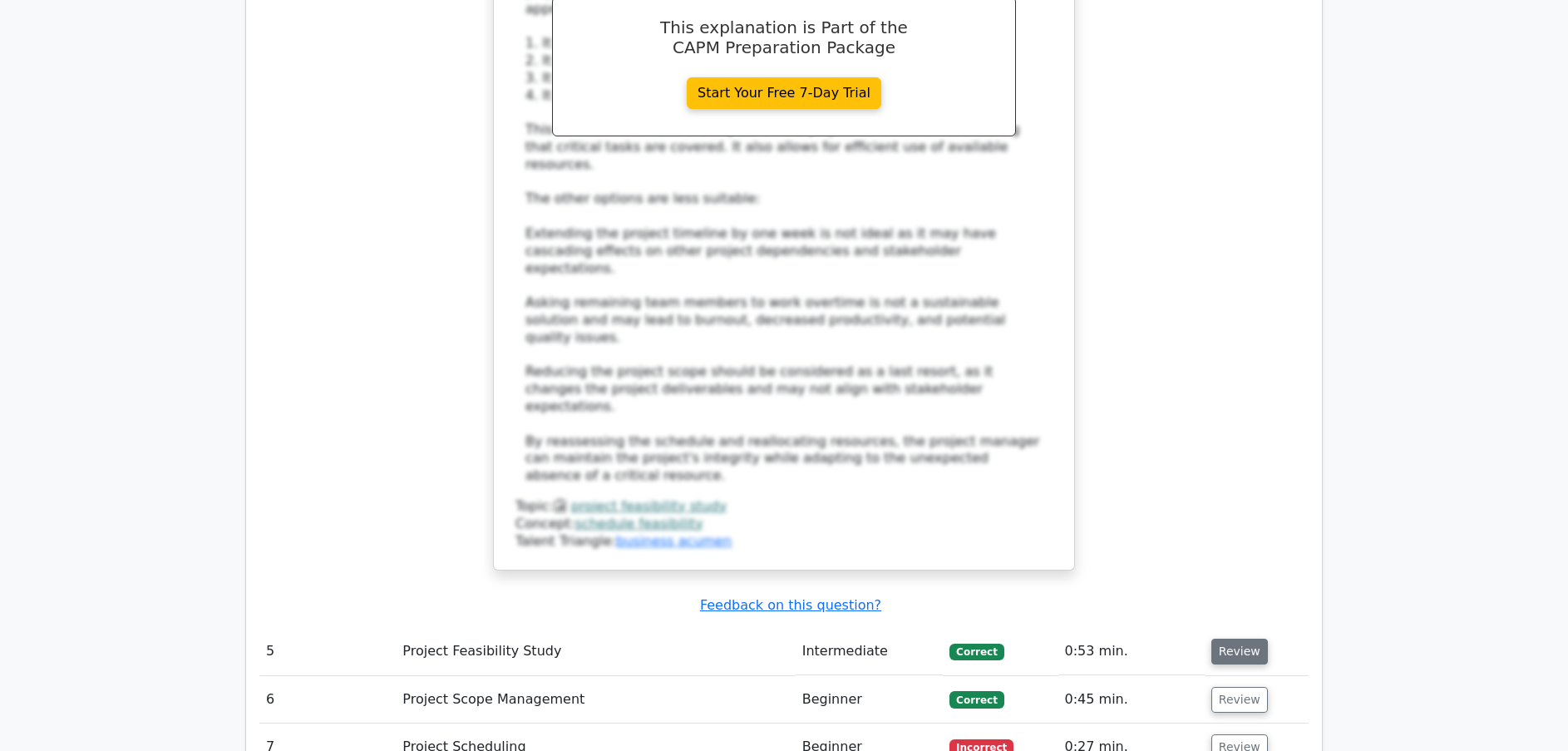
click at [1251, 639] on button "Review" at bounding box center [1239, 652] width 56 height 26
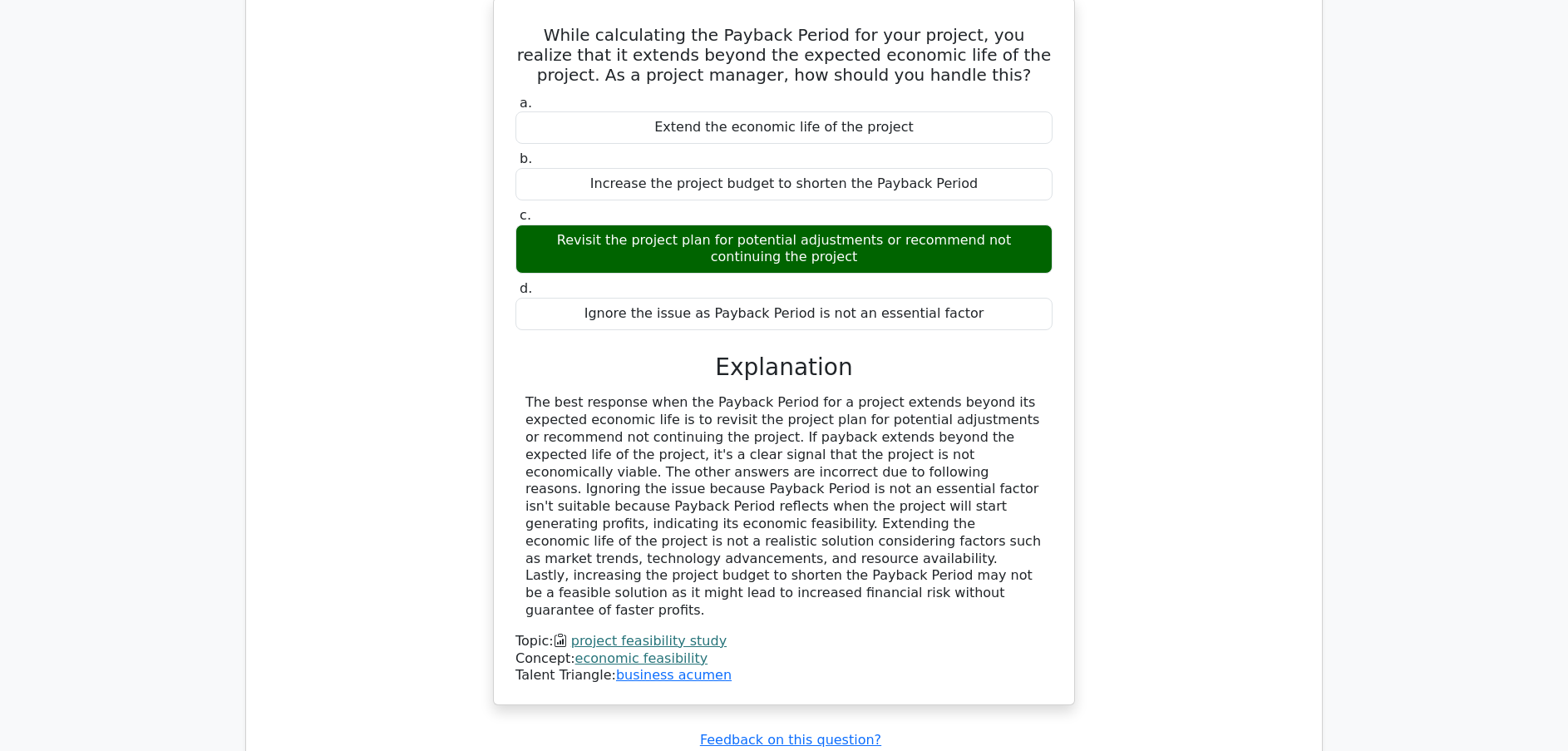
scroll to position [4730, 0]
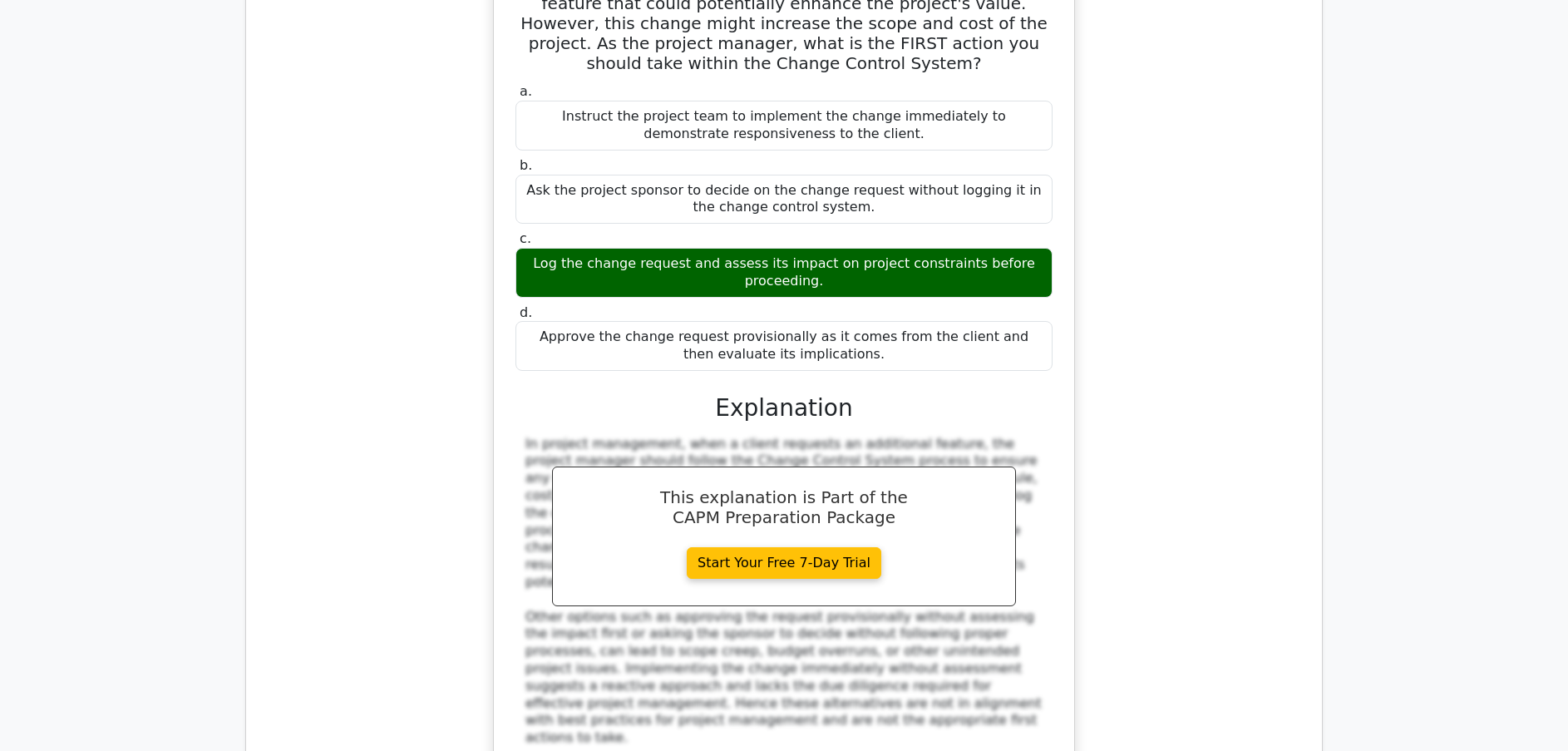
scroll to position [5621, 0]
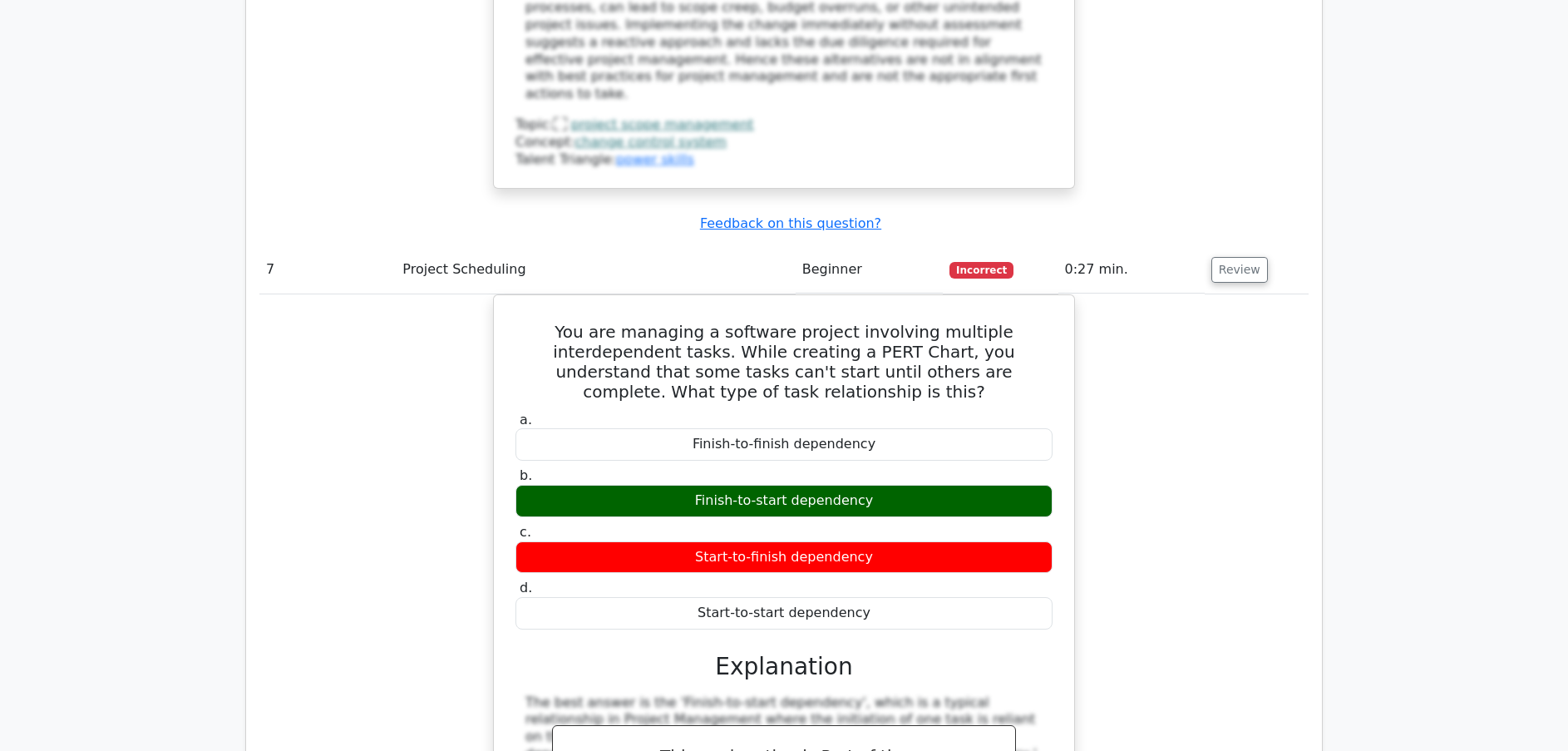
scroll to position [6366, 0]
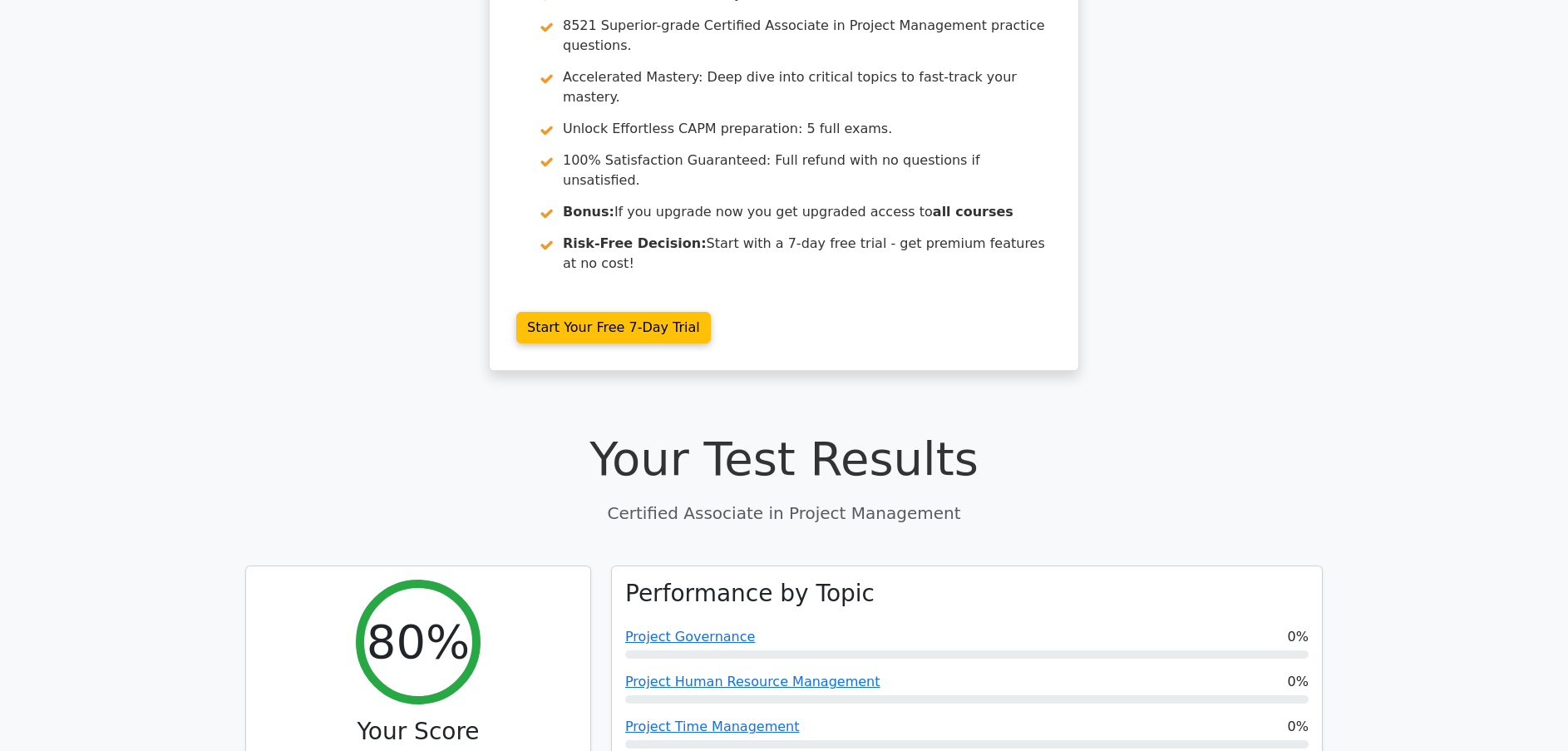
scroll to position [0, 0]
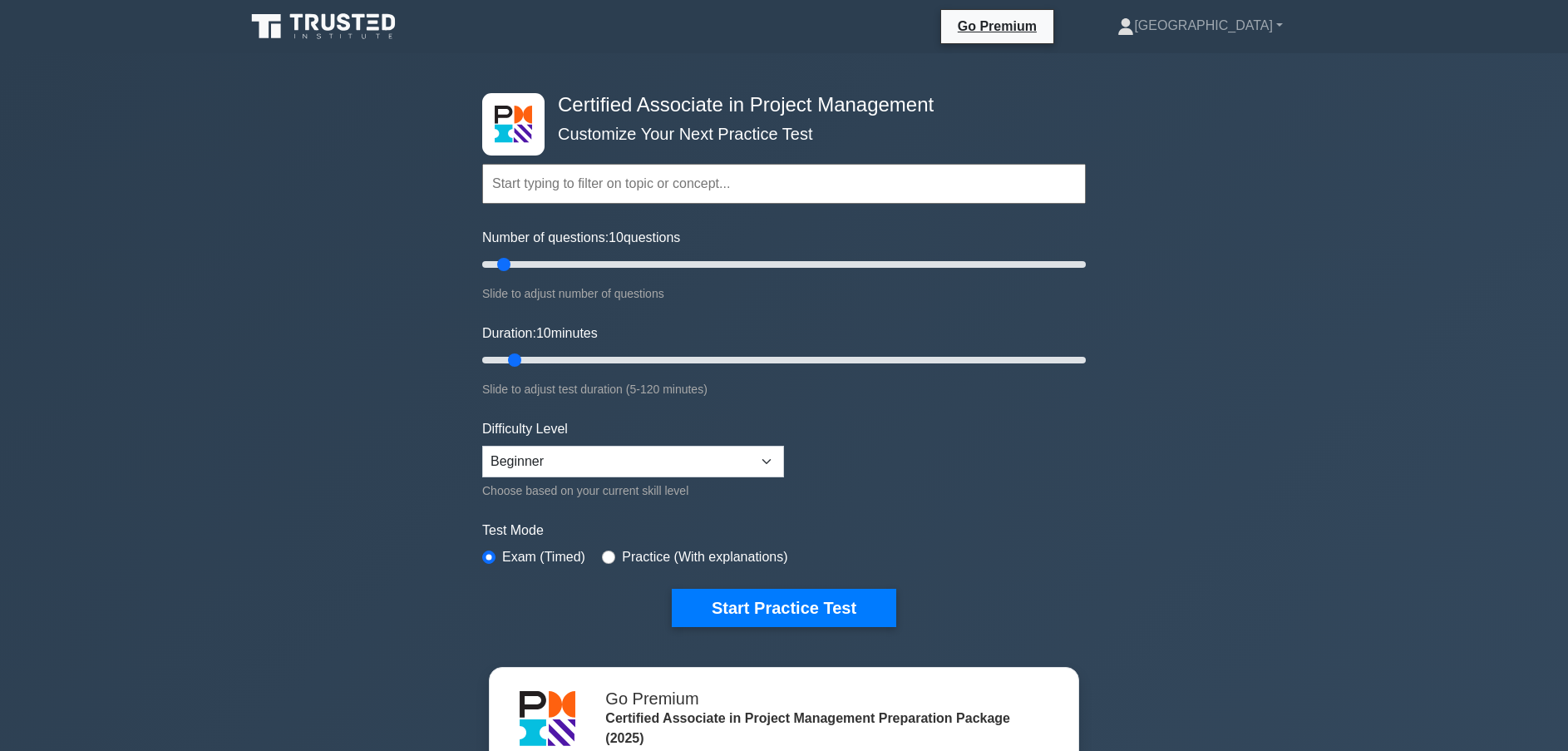
click at [602, 188] on input "text" at bounding box center [784, 183] width 604 height 40
drag, startPoint x: 506, startPoint y: 261, endPoint x: 1090, endPoint y: 232, distance: 584.7
type input "200"
click at [1086, 255] on input "Number of questions: 200 questions" at bounding box center [784, 265] width 604 height 20
drag, startPoint x: 514, startPoint y: 357, endPoint x: 1133, endPoint y: 371, distance: 619.2
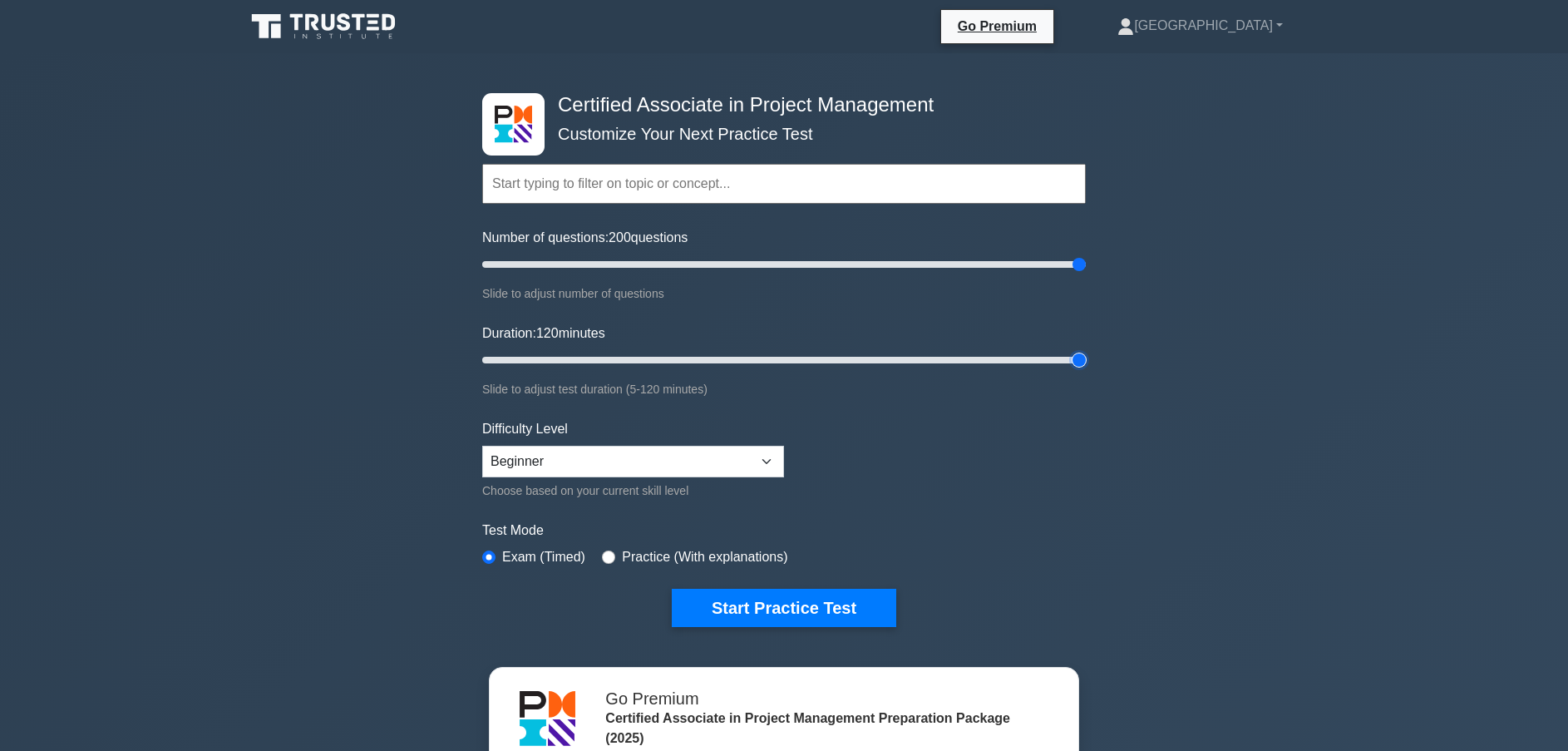
type input "120"
click at [1086, 370] on input "Duration: 120 minutes" at bounding box center [784, 360] width 604 height 20
click at [621, 458] on select "Beginner Intermediate Expert" at bounding box center [633, 462] width 302 height 31
select select "intermediate"
click at [482, 446] on select "Beginner Intermediate Expert" at bounding box center [633, 462] width 302 height 31
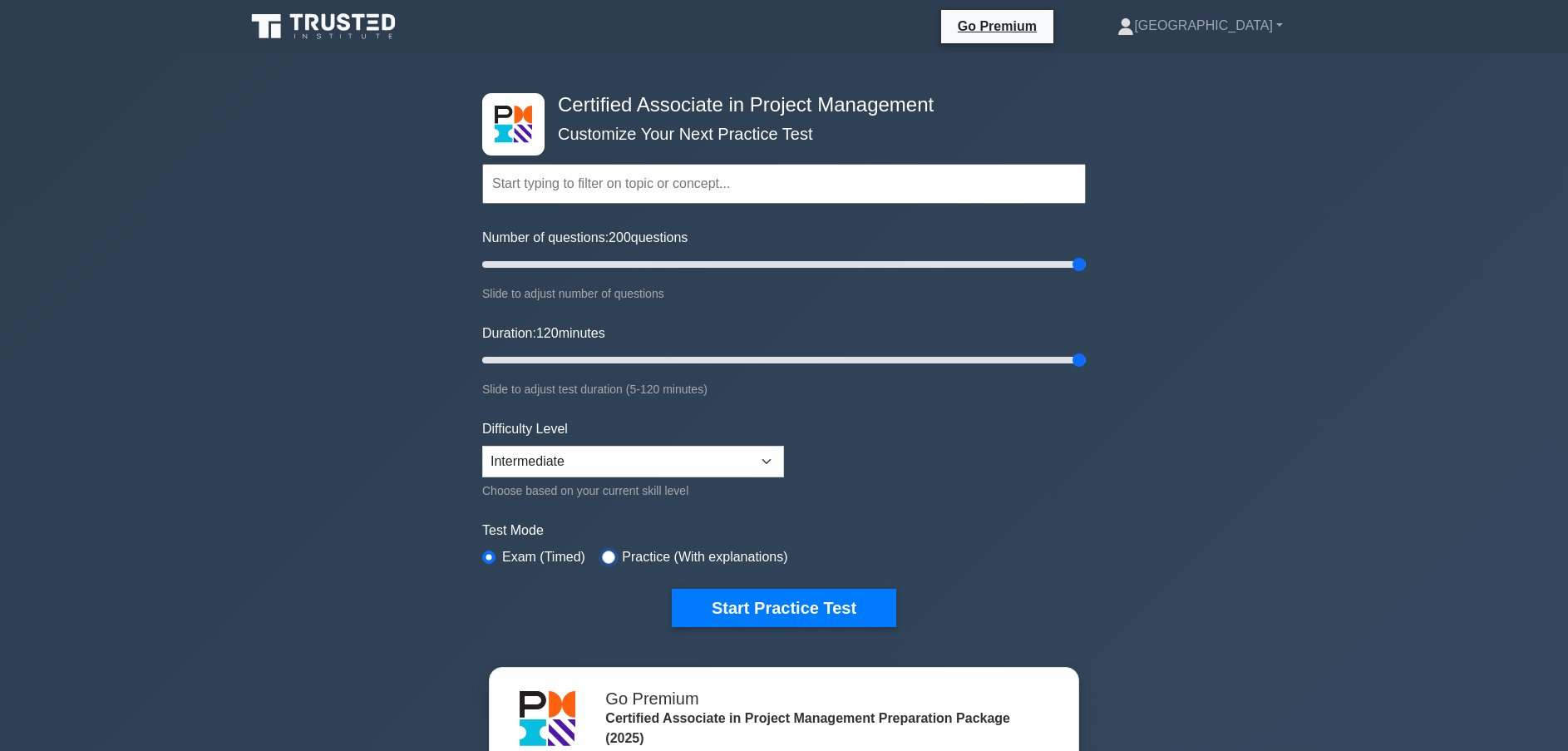
click at [603, 551] on input "radio" at bounding box center [609, 557] width 13 height 13
radio input "true"
click at [719, 600] on button "Start Practice Test" at bounding box center [784, 608] width 224 height 38
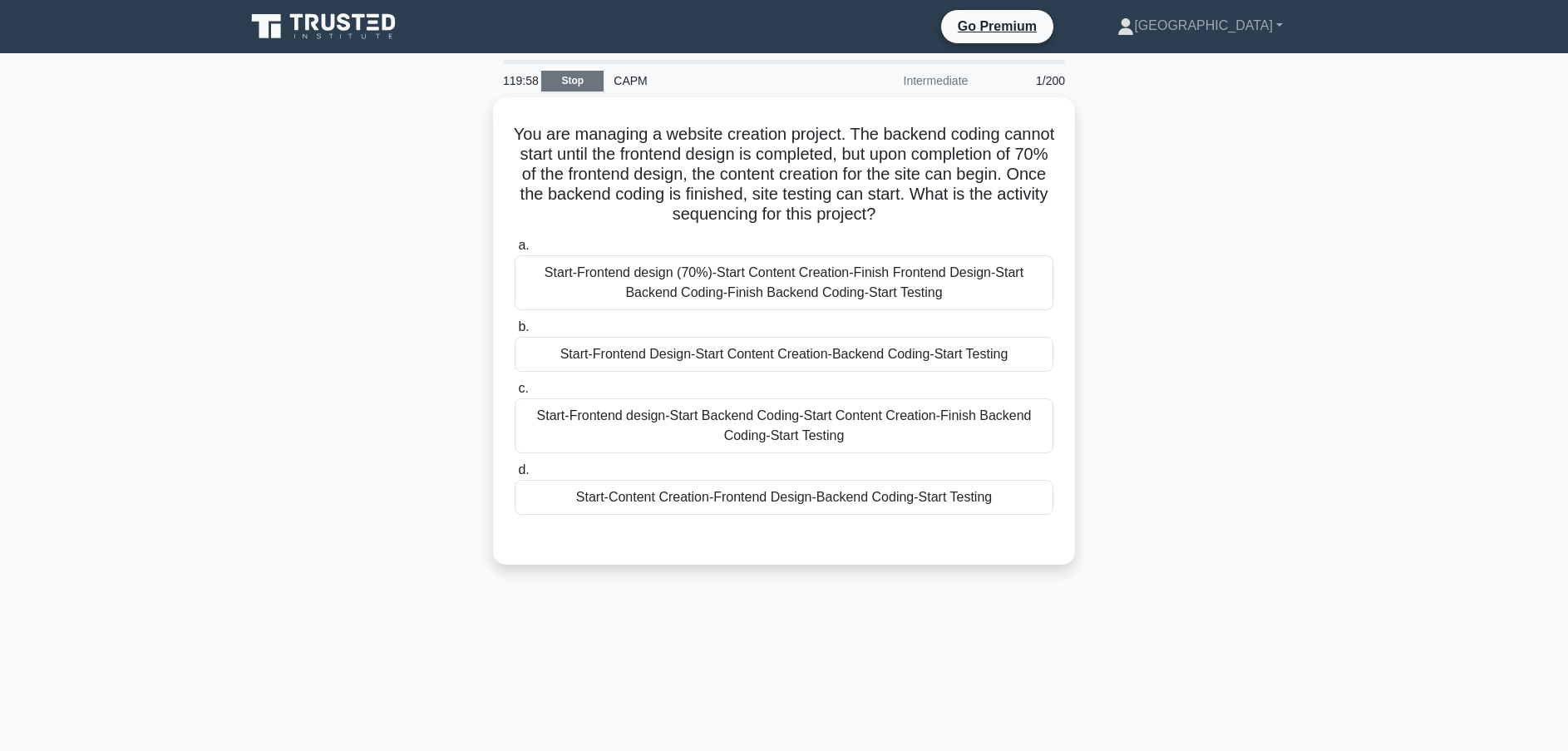
click at [573, 76] on link "Stop" at bounding box center [573, 81] width 63 height 21
